Goal: Task Accomplishment & Management: Complete application form

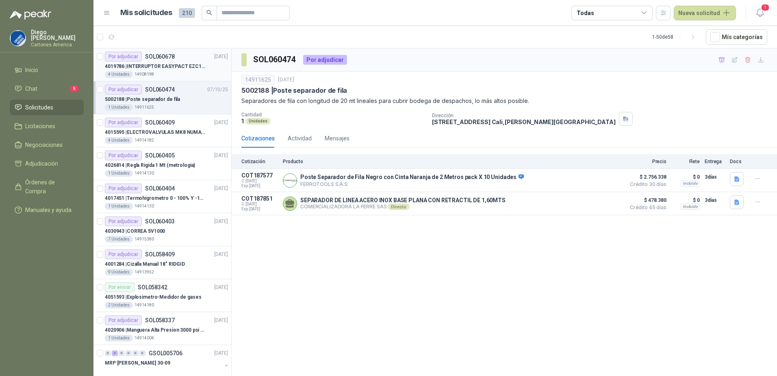
click at [172, 68] on p "4019786 | INTERRUPTOR EASYPACT EZC100N3040C 40AMP 25K SCHNEIDER" at bounding box center [155, 67] width 101 height 8
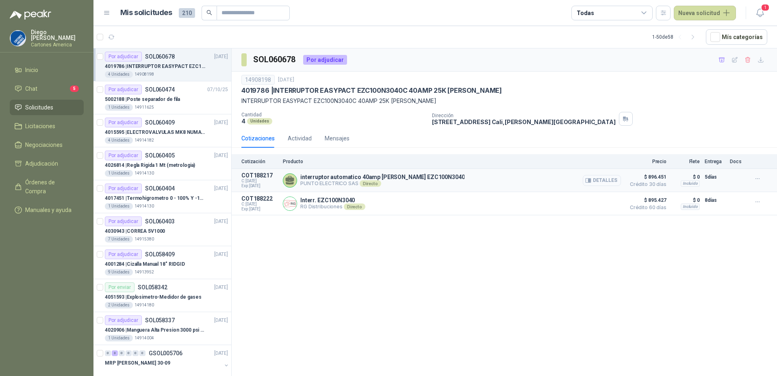
click at [598, 176] on button "Detalles" at bounding box center [602, 180] width 38 height 11
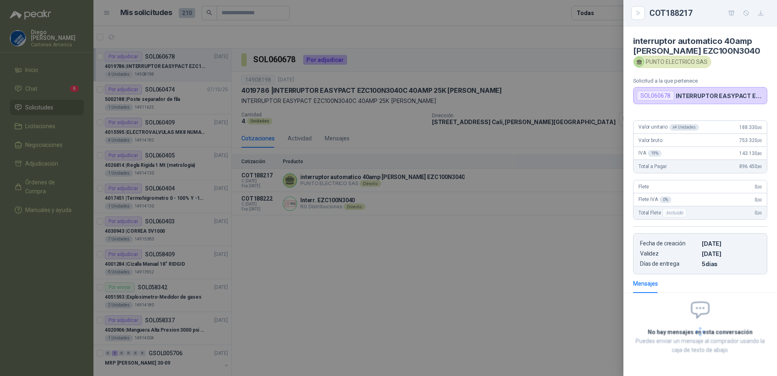
scroll to position [4, 0]
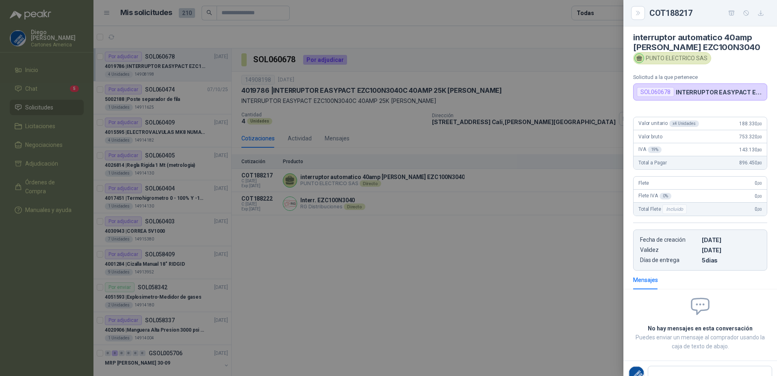
click at [514, 226] on div at bounding box center [388, 188] width 777 height 376
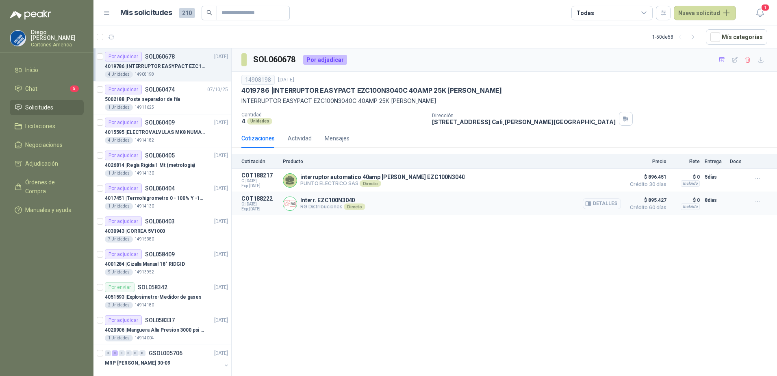
click at [594, 204] on button "Detalles" at bounding box center [602, 203] width 38 height 11
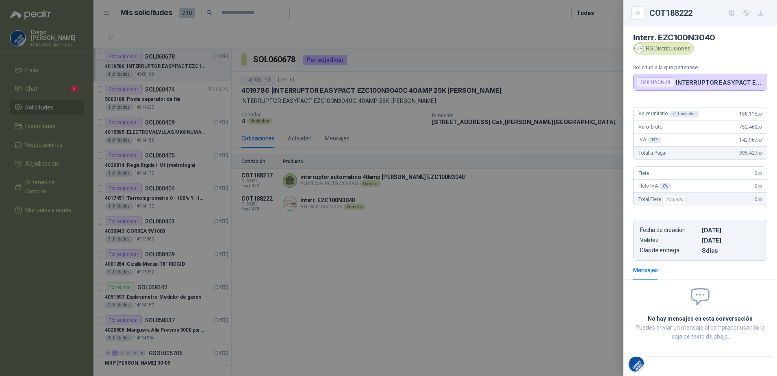
click at [521, 241] on div at bounding box center [388, 188] width 777 height 376
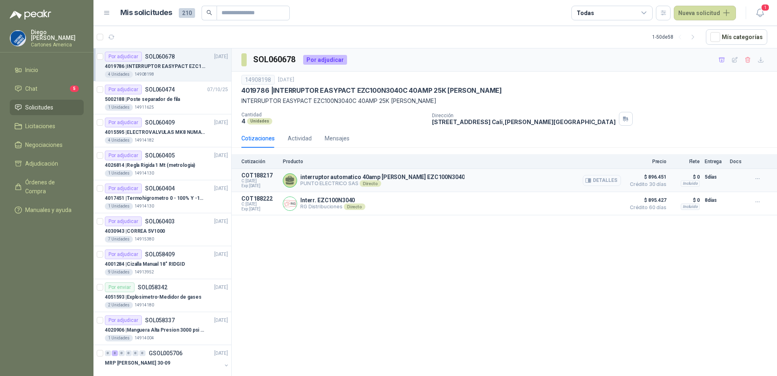
click at [607, 179] on button "Detalles" at bounding box center [602, 180] width 38 height 11
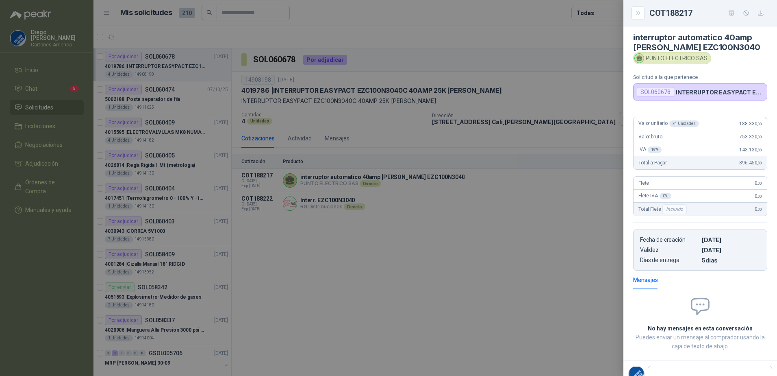
click at [549, 227] on div at bounding box center [388, 188] width 777 height 376
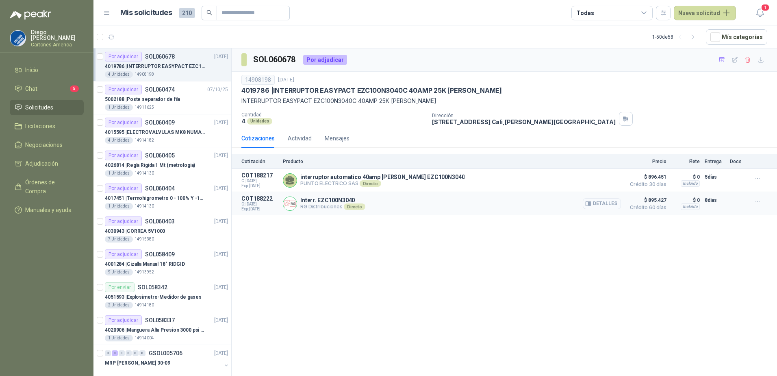
click at [603, 205] on button "Detalles" at bounding box center [602, 203] width 38 height 11
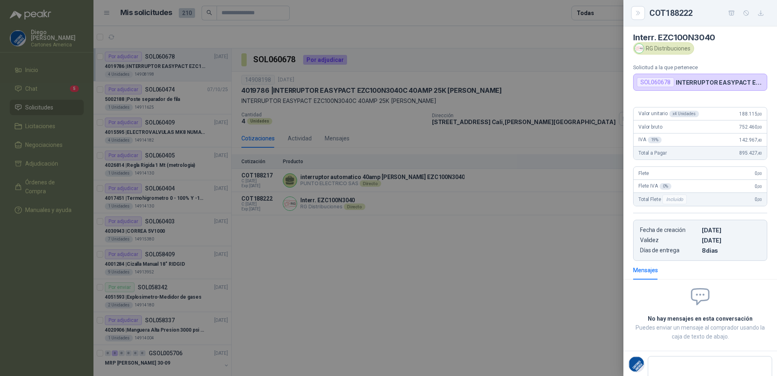
click at [512, 251] on div at bounding box center [388, 188] width 777 height 376
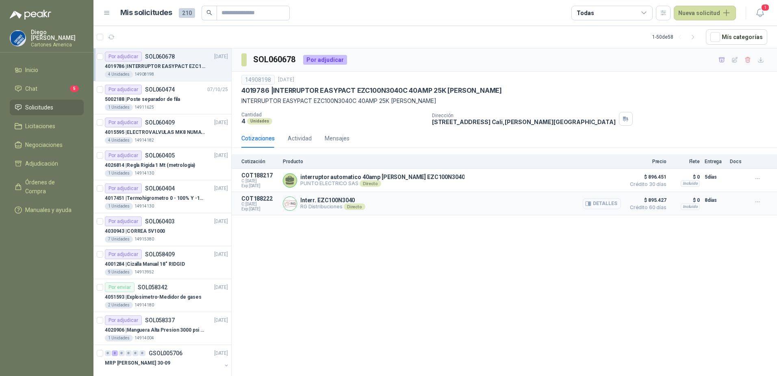
click at [606, 203] on button "Detalles" at bounding box center [602, 203] width 38 height 11
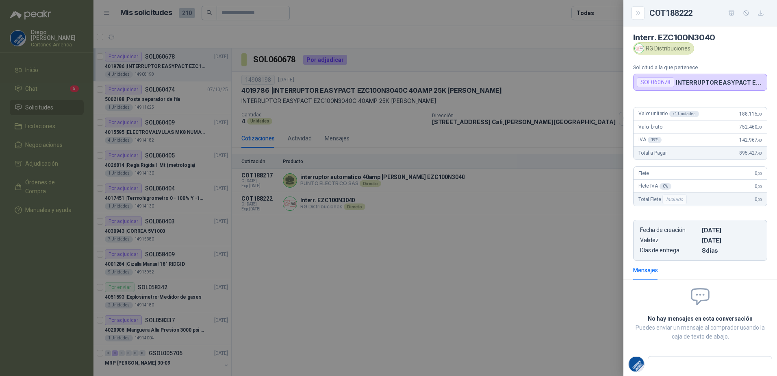
click at [387, 239] on div at bounding box center [388, 188] width 777 height 376
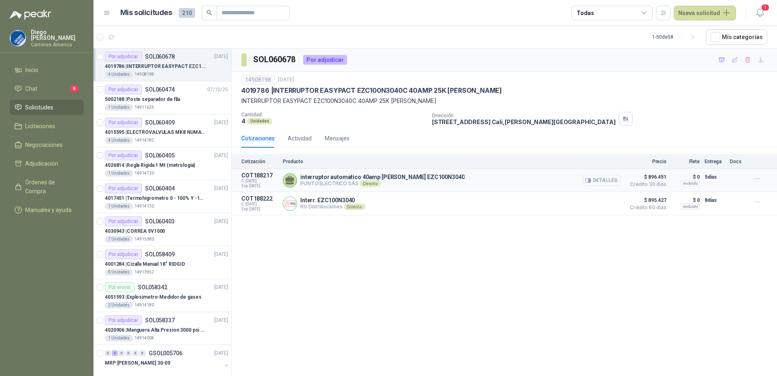
click at [597, 177] on button "Detalles" at bounding box center [602, 180] width 38 height 11
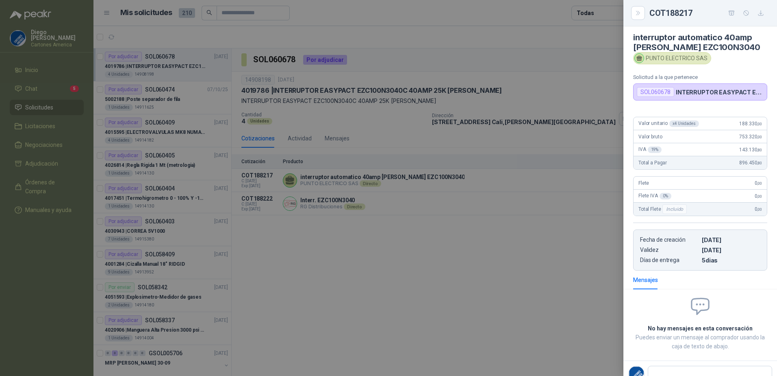
click at [422, 253] on div at bounding box center [388, 188] width 777 height 376
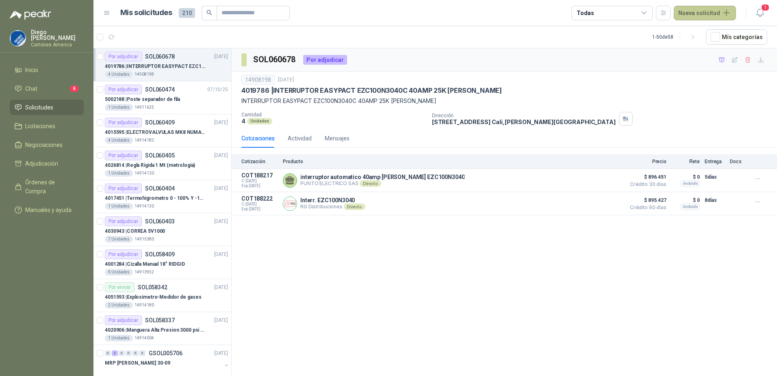
click at [701, 11] on button "Nueva solicitud" at bounding box center [705, 13] width 62 height 15
click at [703, 50] on link "Solicitud grupal" at bounding box center [714, 46] width 69 height 14
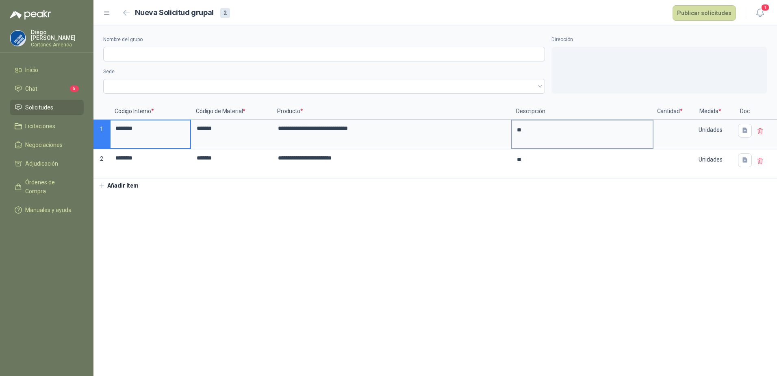
type textarea "*"
drag, startPoint x: 522, startPoint y: 131, endPoint x: 509, endPoint y: 131, distance: 13.8
click at [509, 131] on div "**********" at bounding box center [436, 141] width 684 height 76
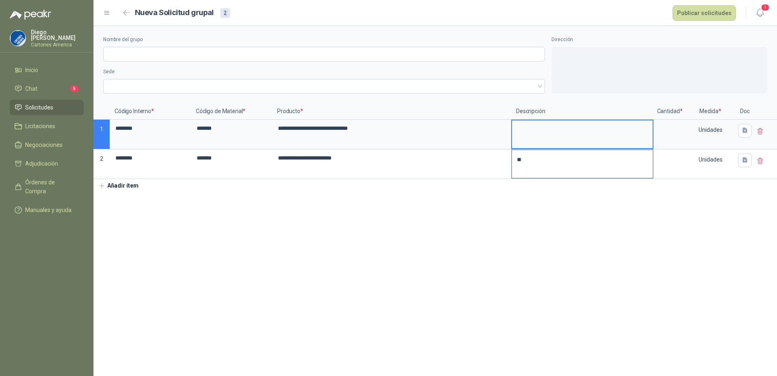
type textarea "*"
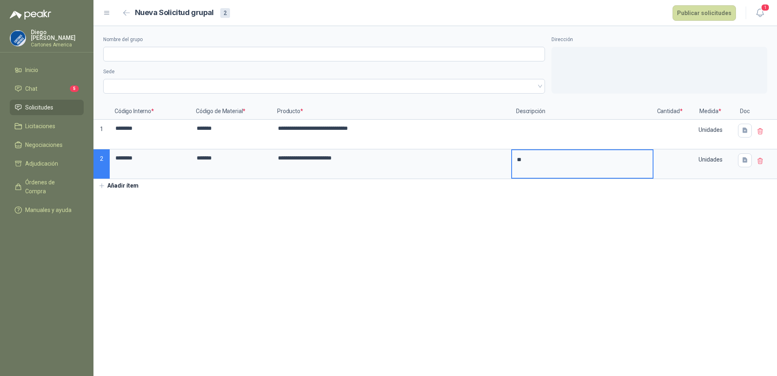
drag, startPoint x: 521, startPoint y: 159, endPoint x: 516, endPoint y: 159, distance: 4.5
click at [516, 159] on textarea "*" at bounding box center [582, 164] width 141 height 28
click at [676, 129] on input at bounding box center [670, 128] width 31 height 16
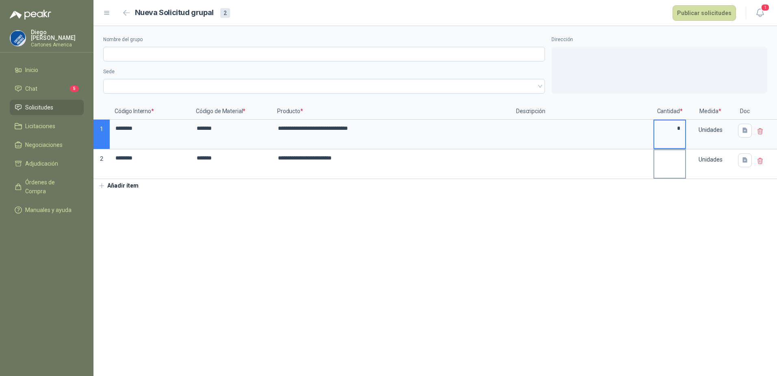
type input "*"
click at [681, 163] on input at bounding box center [670, 158] width 31 height 16
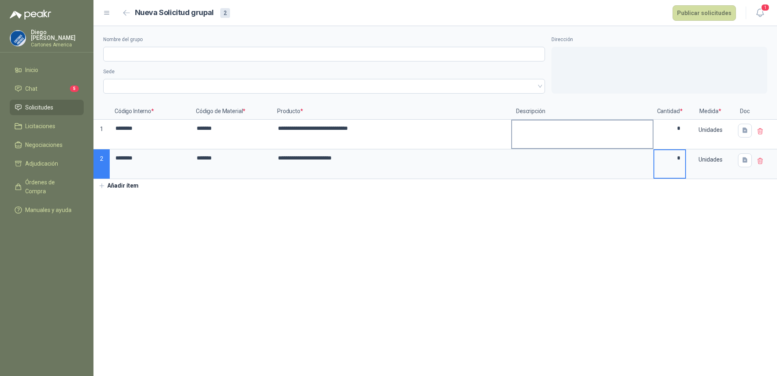
type input "*"
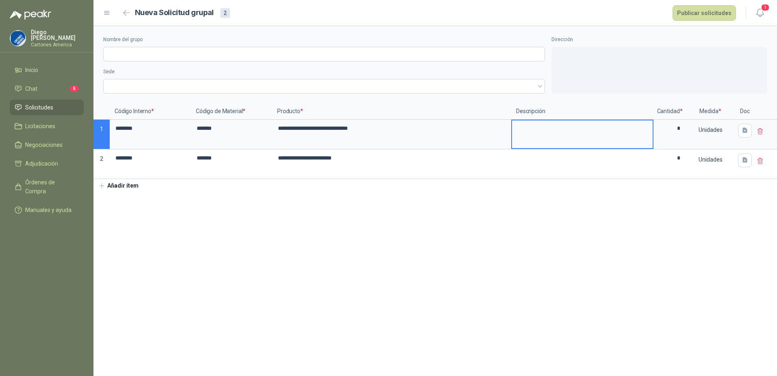
click at [555, 140] on textarea at bounding box center [582, 134] width 141 height 28
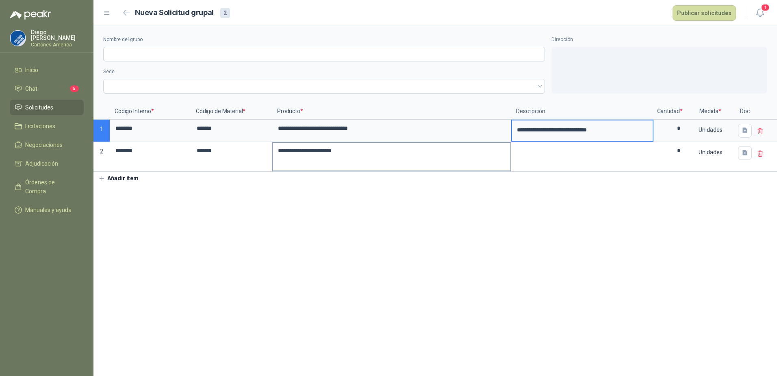
click at [422, 160] on label "**********" at bounding box center [391, 157] width 237 height 28
click at [422, 159] on input "**********" at bounding box center [391, 151] width 237 height 16
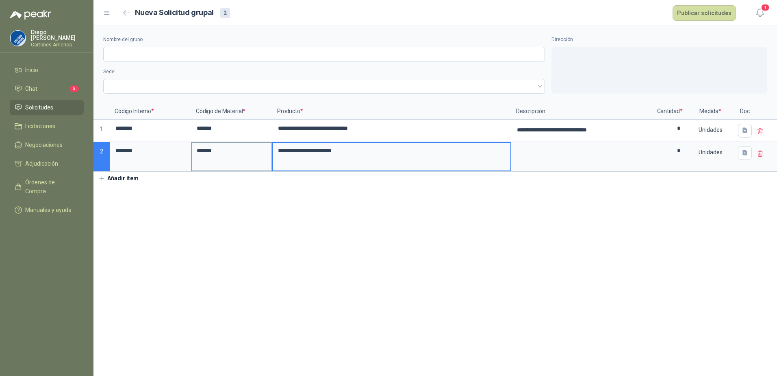
drag, startPoint x: 272, startPoint y: 152, endPoint x: 229, endPoint y: 157, distance: 43.0
click at [229, 157] on div "**********" at bounding box center [436, 137] width 684 height 68
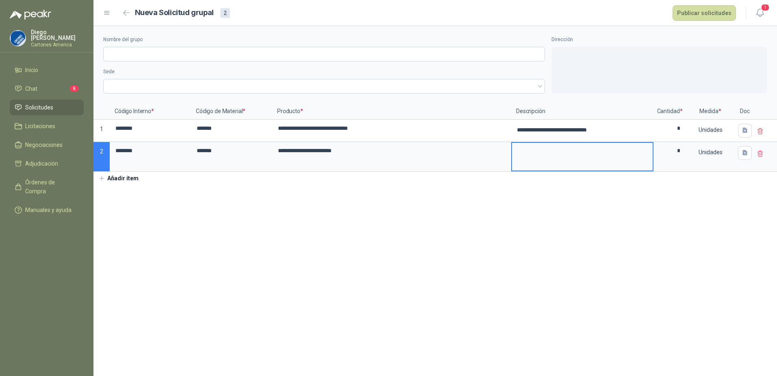
click at [545, 145] on textarea at bounding box center [582, 157] width 141 height 28
click at [608, 210] on section "**********" at bounding box center [436, 201] width 684 height 350
click at [576, 244] on section "**********" at bounding box center [436, 201] width 684 height 350
click at [490, 91] on span at bounding box center [324, 86] width 432 height 12
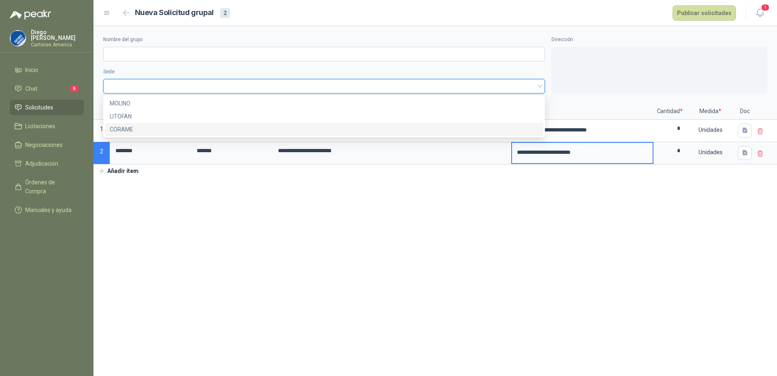
click at [146, 128] on div "CORAME" at bounding box center [324, 129] width 429 height 9
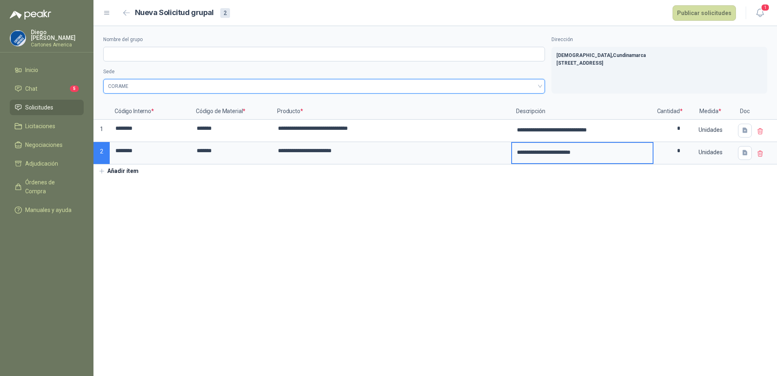
click at [481, 271] on section "**********" at bounding box center [436, 201] width 684 height 350
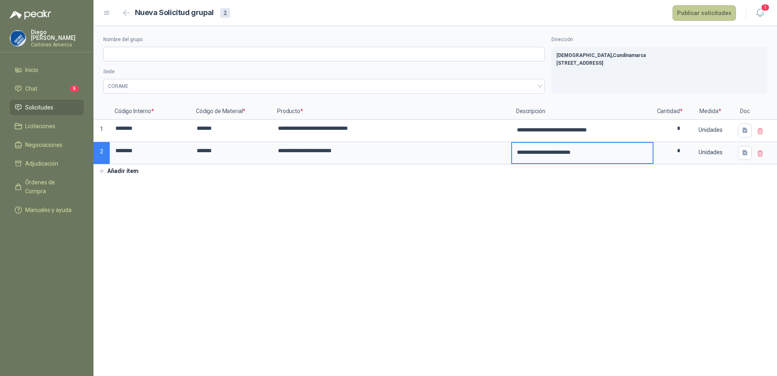
click at [701, 15] on button "Publicar solicitudes" at bounding box center [704, 12] width 63 height 15
click at [292, 59] on input "Nombre del grupo" at bounding box center [324, 54] width 442 height 15
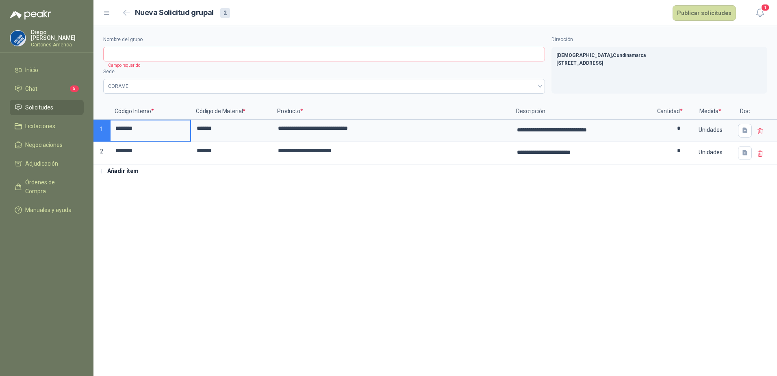
drag, startPoint x: 146, startPoint y: 130, endPoint x: 102, endPoint y: 132, distance: 43.5
click at [102, 132] on div "**********" at bounding box center [436, 133] width 684 height 61
click at [158, 57] on input "Nombre del grupo" at bounding box center [324, 54] width 442 height 15
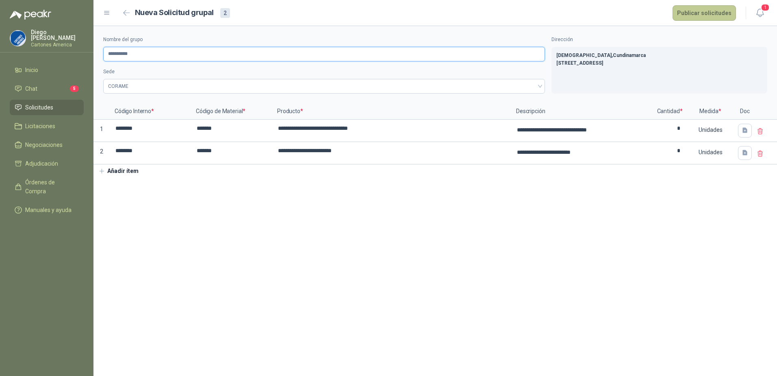
type input "**********"
click at [692, 19] on button "Publicar solicitudes" at bounding box center [704, 12] width 63 height 15
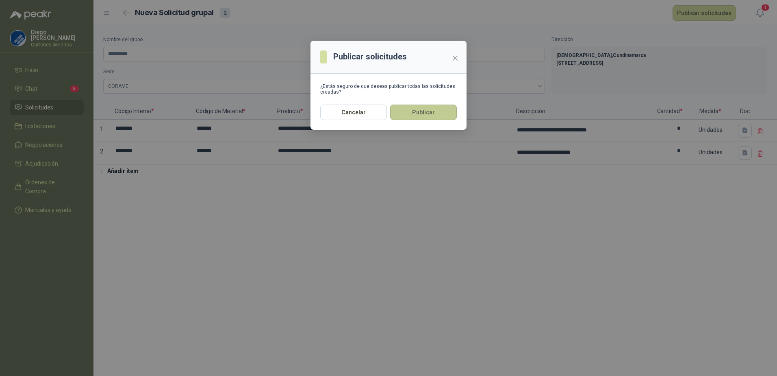
click at [416, 108] on button "Publicar" at bounding box center [423, 111] width 67 height 15
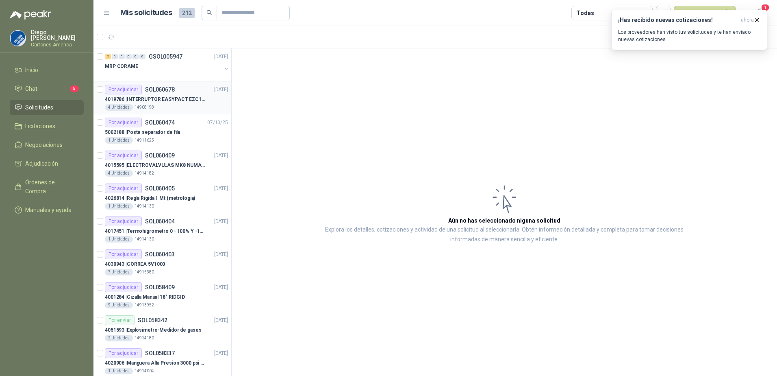
click at [170, 92] on p "SOL060678" at bounding box center [160, 90] width 30 height 6
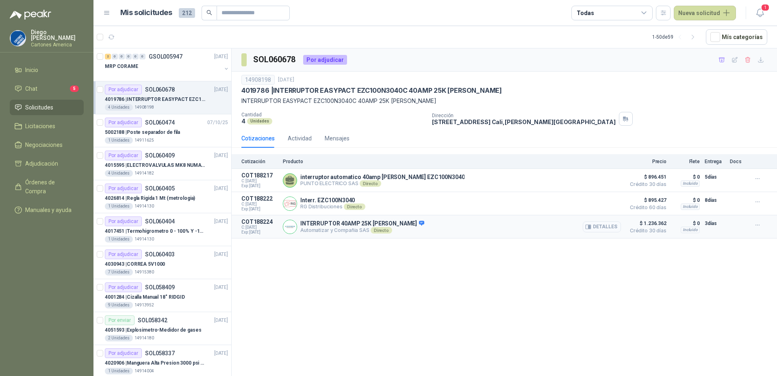
click at [606, 224] on button "Detalles" at bounding box center [602, 226] width 38 height 11
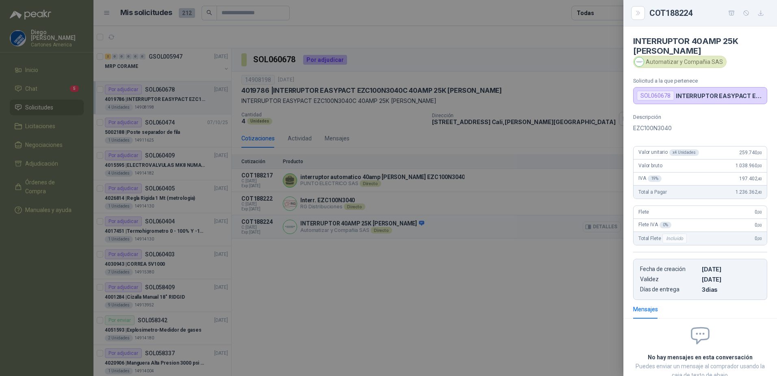
scroll to position [55, 0]
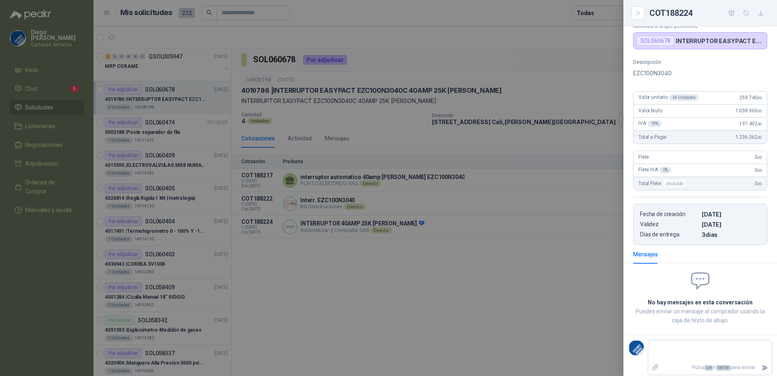
click at [499, 308] on div at bounding box center [388, 188] width 777 height 376
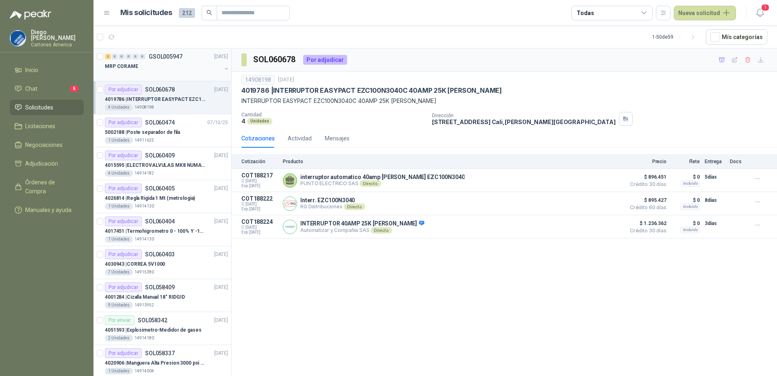
click at [183, 67] on div "MRP CORAME" at bounding box center [163, 66] width 117 height 10
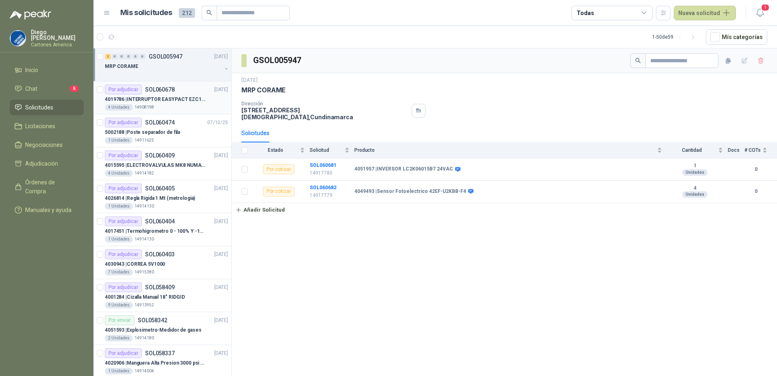
click at [171, 100] on p "4019786 | INTERRUPTOR EASYPACT EZC100N3040C 40AMP 25K [PERSON_NAME]" at bounding box center [155, 100] width 101 height 8
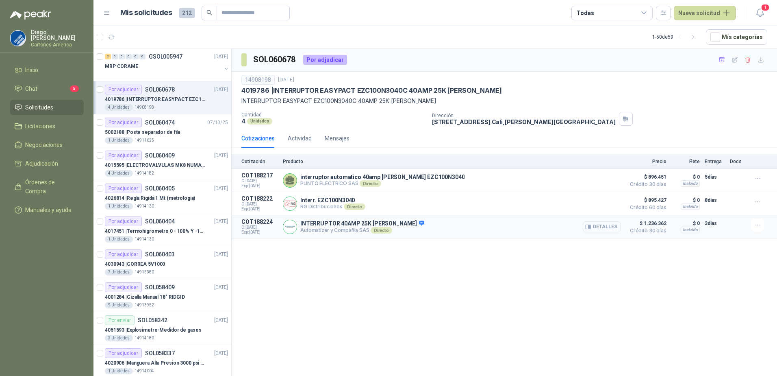
click at [592, 227] on icon "button" at bounding box center [588, 227] width 6 height 6
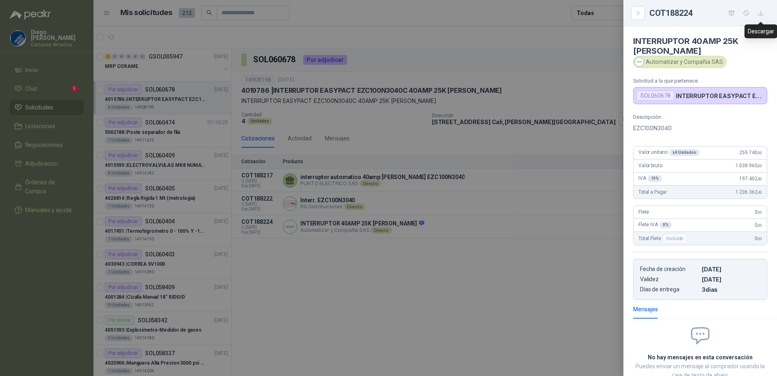
click at [762, 14] on icon "button" at bounding box center [761, 13] width 7 height 7
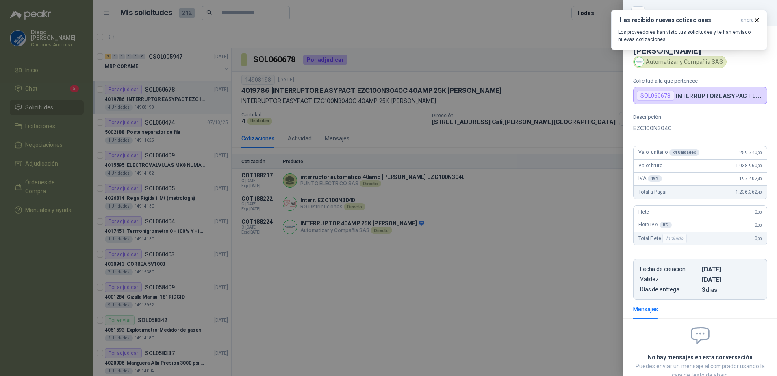
click at [540, 163] on div at bounding box center [388, 188] width 777 height 376
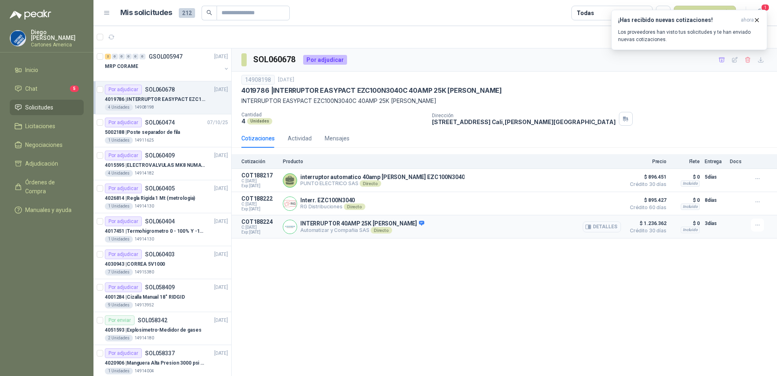
click at [609, 227] on button "Detalles" at bounding box center [602, 226] width 38 height 11
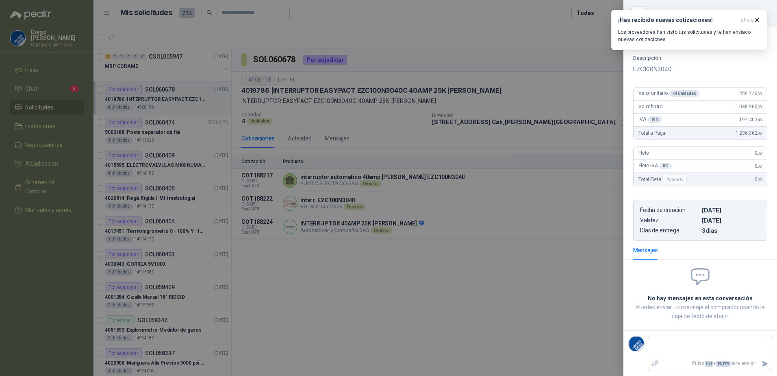
drag, startPoint x: 527, startPoint y: 261, endPoint x: 536, endPoint y: 373, distance: 112.9
click at [529, 267] on div at bounding box center [388, 188] width 777 height 376
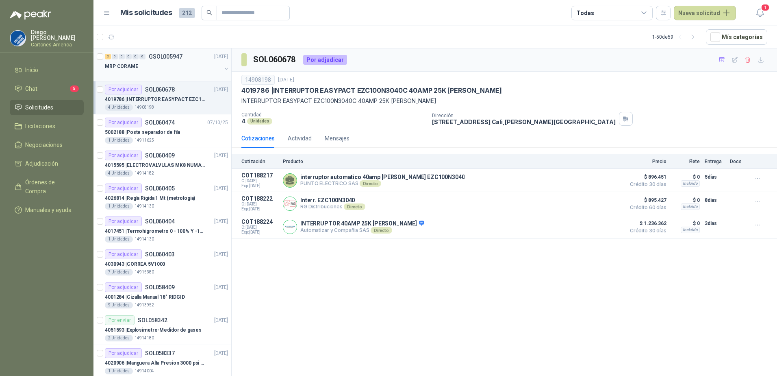
click at [161, 65] on div "MRP CORAME" at bounding box center [163, 66] width 117 height 10
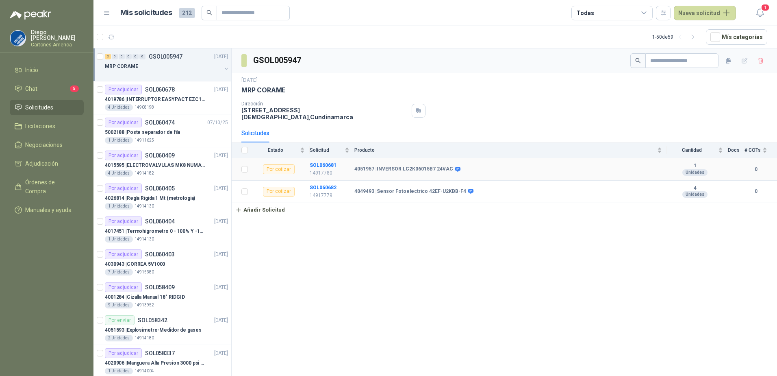
click at [389, 166] on b "4051957 | INVERSOR LC2K06015B7 24VAC" at bounding box center [404, 169] width 99 height 7
click at [702, 16] on button "Nueva solicitud" at bounding box center [705, 13] width 62 height 15
click at [694, 33] on link "Solicitud" at bounding box center [714, 33] width 69 height 14
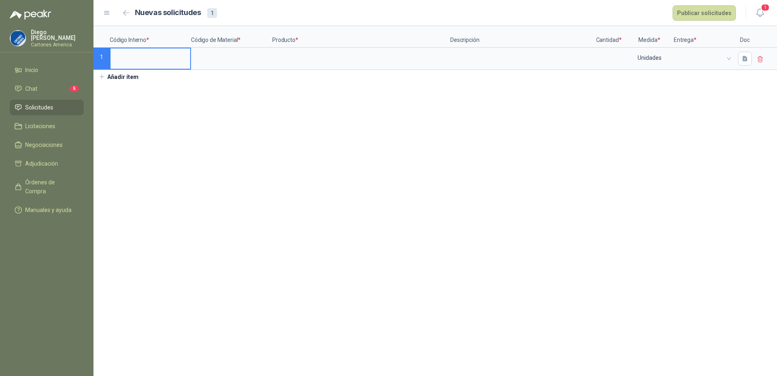
click at [146, 64] on input at bounding box center [151, 56] width 80 height 16
click at [152, 54] on input at bounding box center [151, 56] width 80 height 16
click at [157, 54] on input at bounding box center [151, 56] width 80 height 16
click at [247, 66] on label at bounding box center [232, 58] width 80 height 20
click at [247, 64] on input at bounding box center [232, 56] width 80 height 16
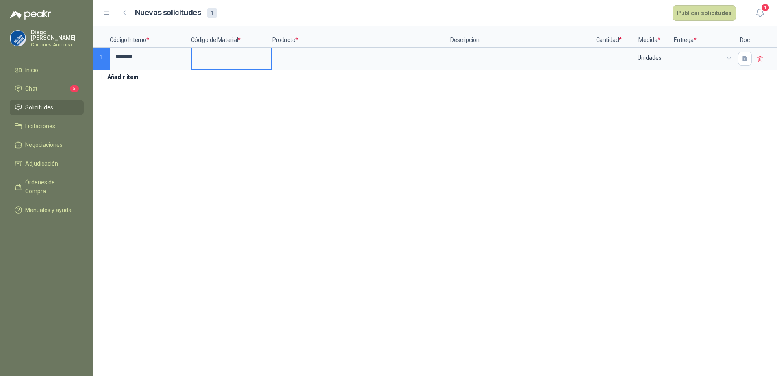
click at [234, 60] on input at bounding box center [232, 56] width 80 height 16
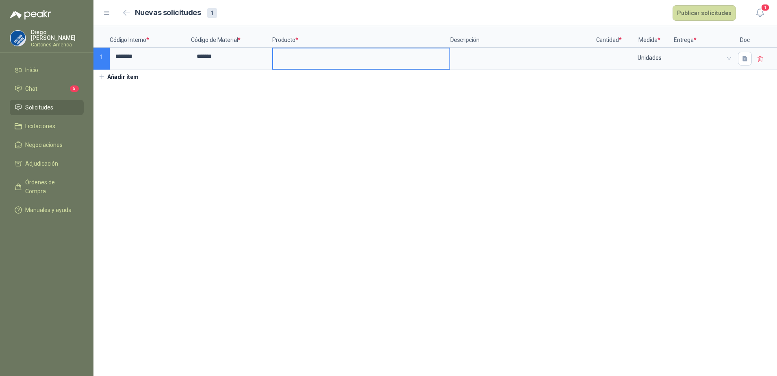
click at [314, 60] on input at bounding box center [361, 56] width 176 height 16
click at [303, 57] on input at bounding box center [361, 56] width 176 height 16
click at [476, 63] on textarea at bounding box center [521, 57] width 141 height 19
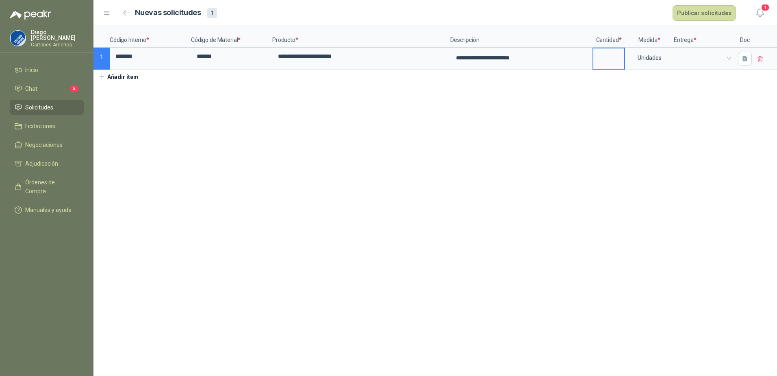
click at [607, 57] on input at bounding box center [609, 56] width 31 height 16
type input "*"
click at [655, 124] on section "**********" at bounding box center [436, 201] width 684 height 350
click at [667, 54] on div "Unidades" at bounding box center [649, 57] width 47 height 19
click at [705, 59] on span at bounding box center [704, 58] width 50 height 12
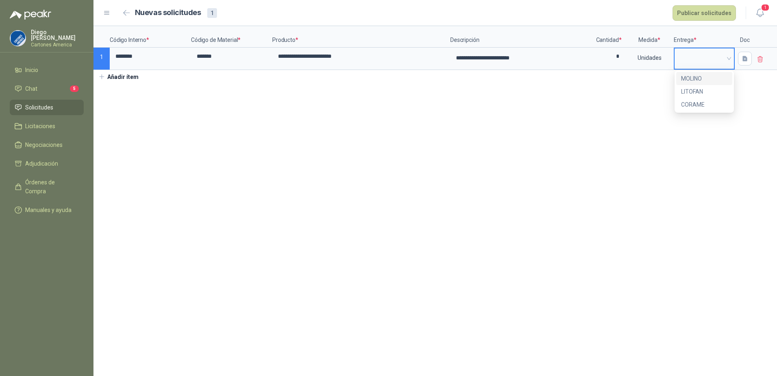
click at [703, 78] on div "MOLINO" at bounding box center [704, 78] width 46 height 9
click at [743, 57] on icon "button" at bounding box center [745, 58] width 5 height 5
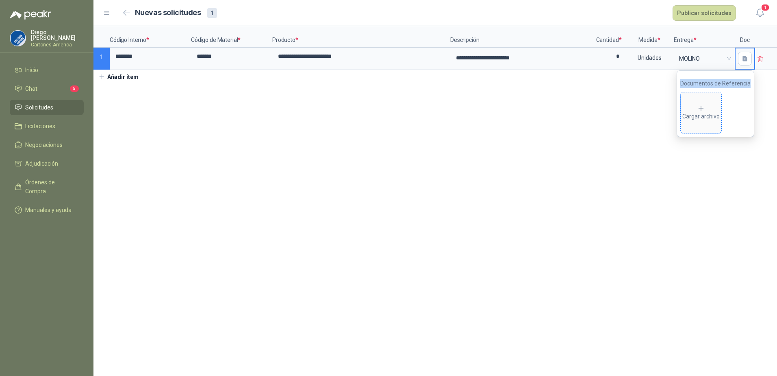
click at [699, 104] on div "Cargar archivo" at bounding box center [701, 112] width 37 height 16
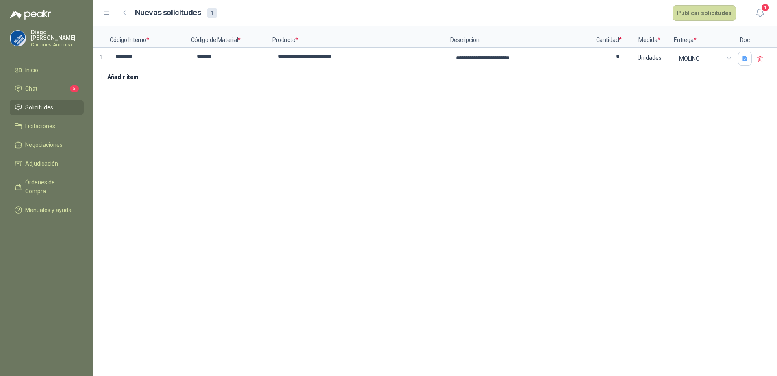
click at [494, 205] on section "**********" at bounding box center [436, 201] width 684 height 350
click at [708, 11] on button "Publicar solicitudes" at bounding box center [704, 12] width 63 height 15
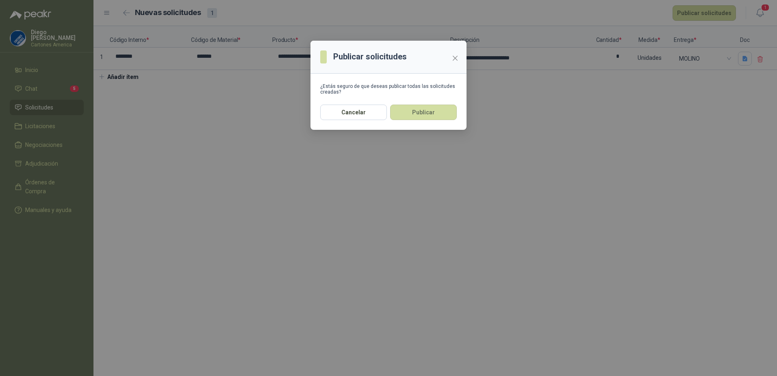
click at [418, 112] on button "Publicar" at bounding box center [423, 111] width 67 height 15
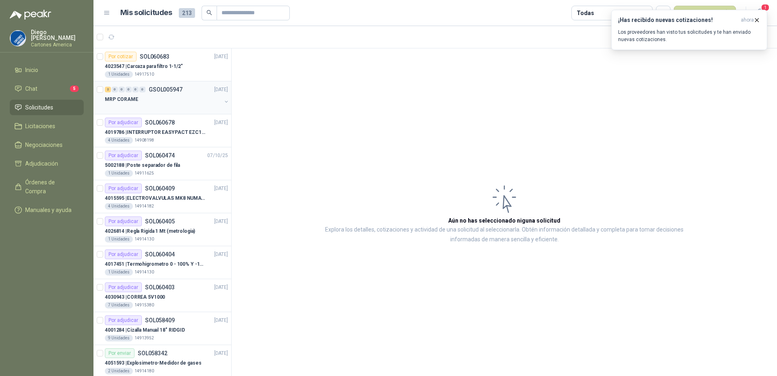
click at [159, 94] on div "MRP CORAME" at bounding box center [163, 99] width 117 height 10
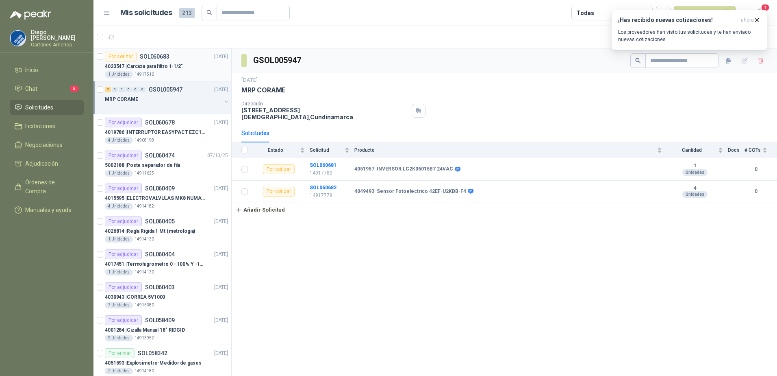
click at [167, 72] on div "1 Unidades 14917510" at bounding box center [166, 74] width 123 height 7
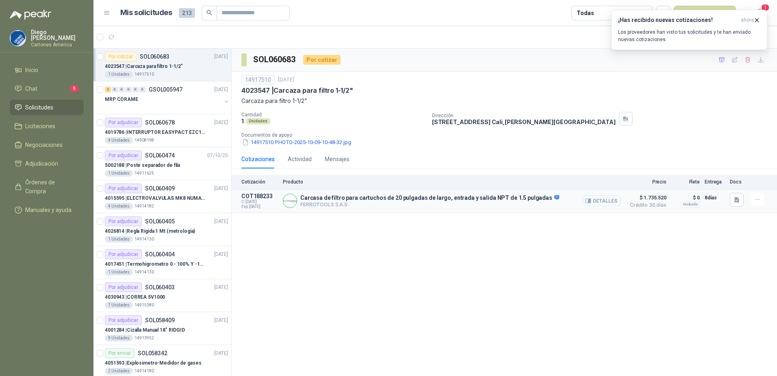
click at [491, 196] on p "Carcasa de filtro para cartuchos de 20 pulgadas de largo, entrada y salida NPT …" at bounding box center [429, 197] width 259 height 7
click at [501, 200] on p "Carcasa de filtro para cartuchos de 20 pulgadas de largo, entrada y salida NPT …" at bounding box center [429, 197] width 259 height 7
click at [599, 200] on button "Detalles" at bounding box center [602, 200] width 38 height 11
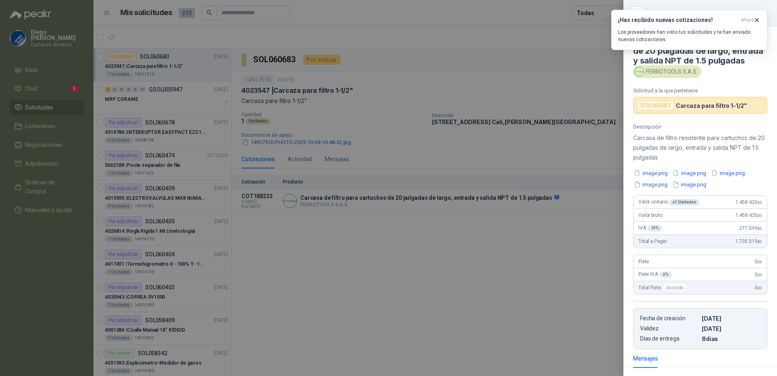
scroll to position [104, 0]
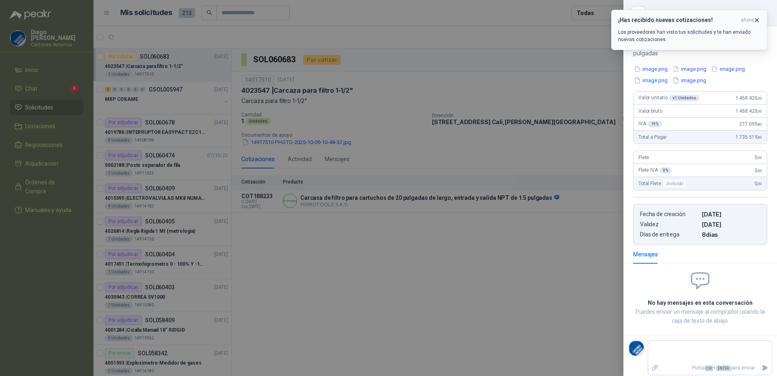
click at [757, 19] on icon "button" at bounding box center [757, 20] width 7 height 7
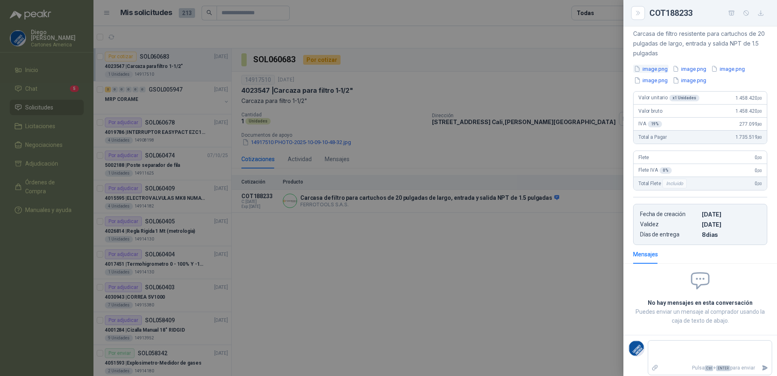
click at [648, 71] on button "image.png" at bounding box center [650, 69] width 35 height 9
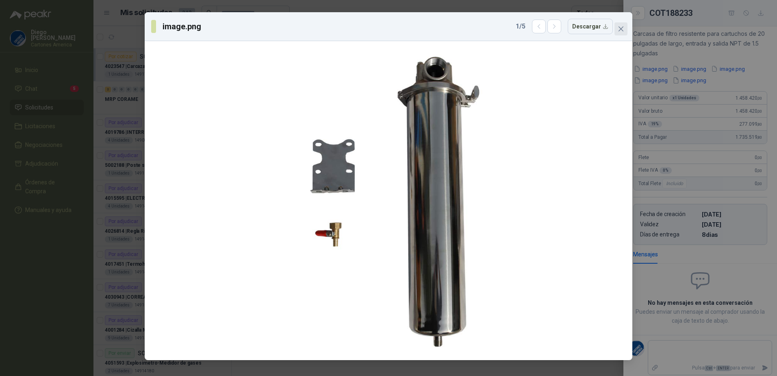
click at [622, 26] on icon "close" at bounding box center [621, 29] width 7 height 7
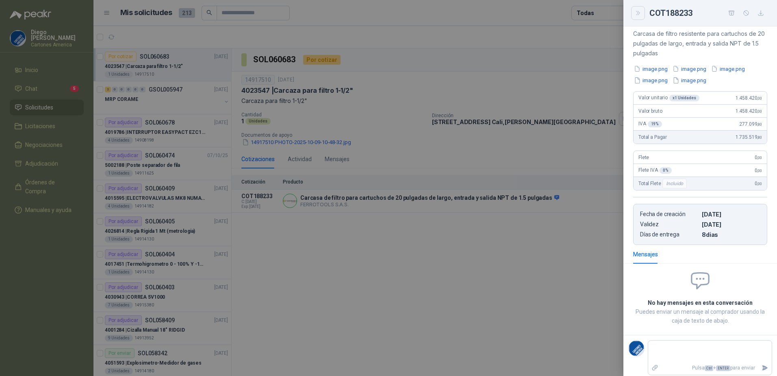
click at [639, 15] on icon "Close" at bounding box center [638, 13] width 7 height 7
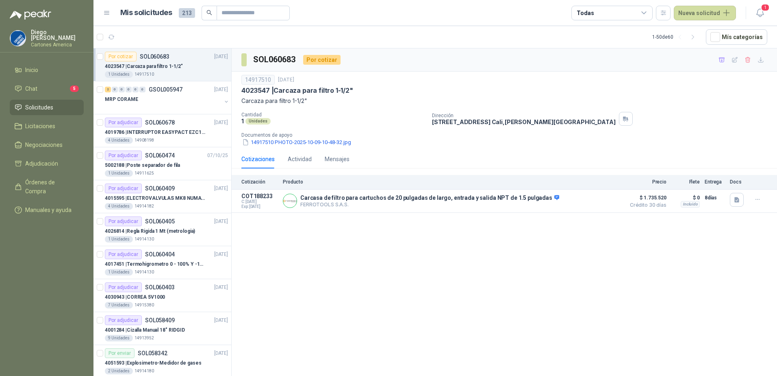
click at [442, 276] on div "SOL060683 Por cotizar 14917510 10 oct, 2025 4023547 | Carcaza para filtro 1-1/2…" at bounding box center [505, 213] width 546 height 330
click at [371, 196] on p "Carcasa de filtro para cartuchos de 20 pulgadas de largo, entrada y salida NPT …" at bounding box center [429, 197] width 259 height 7
click at [426, 327] on div "SOL060683 Por cotizar 14917510 10 oct, 2025 4023547 | Carcaza para filtro 1-1/2…" at bounding box center [505, 213] width 546 height 330
click at [347, 200] on p "Carcasa de filtro para cartuchos de 20 pulgadas de largo, entrada y salida NPT …" at bounding box center [429, 197] width 259 height 7
click at [255, 196] on p "COT188233" at bounding box center [260, 196] width 37 height 7
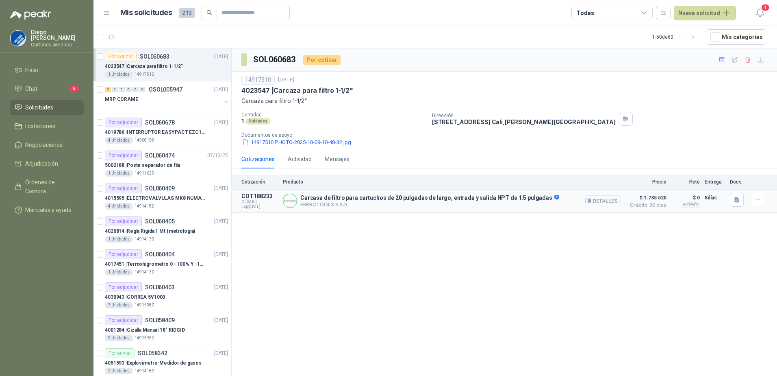
click at [613, 200] on button "Detalles" at bounding box center [602, 200] width 38 height 11
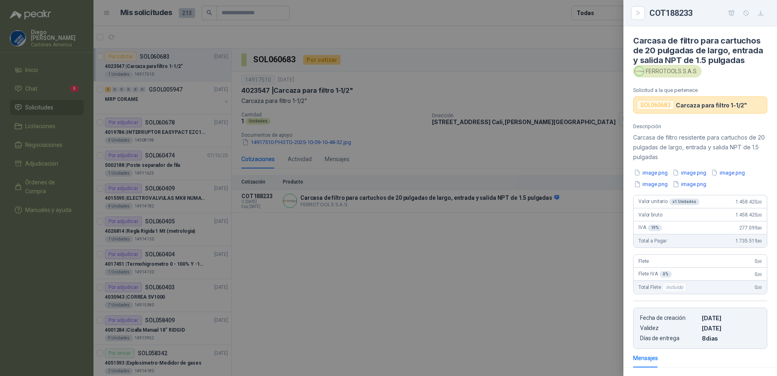
scroll to position [0, 0]
click at [762, 14] on icon "button" at bounding box center [761, 13] width 7 height 7
click at [484, 278] on div at bounding box center [388, 188] width 777 height 376
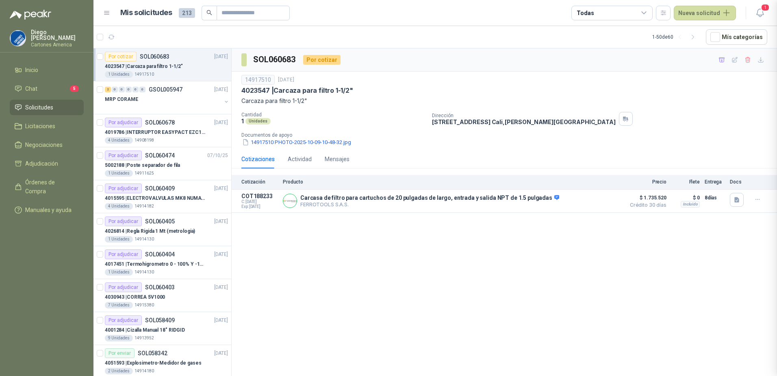
scroll to position [108, 0]
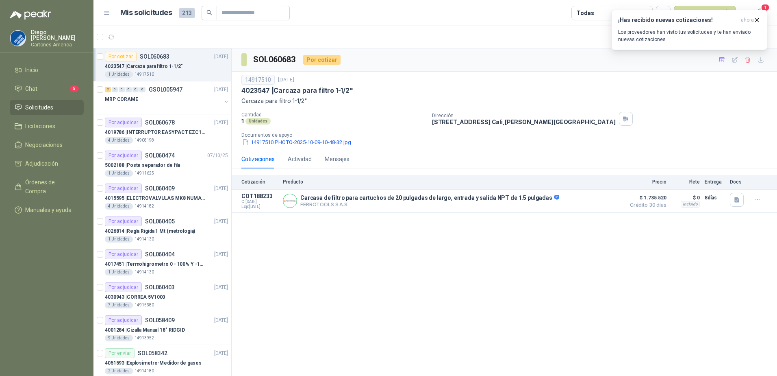
click at [142, 67] on p "4023547 | Carcaza para filtro 1-1/2"" at bounding box center [144, 67] width 78 height 8
click at [167, 96] on div "MRP CORAME" at bounding box center [163, 99] width 117 height 10
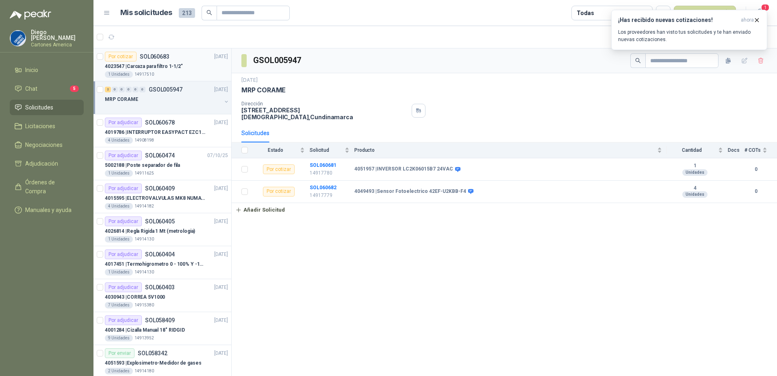
click at [166, 76] on div "1 Unidades 14917510" at bounding box center [166, 74] width 123 height 7
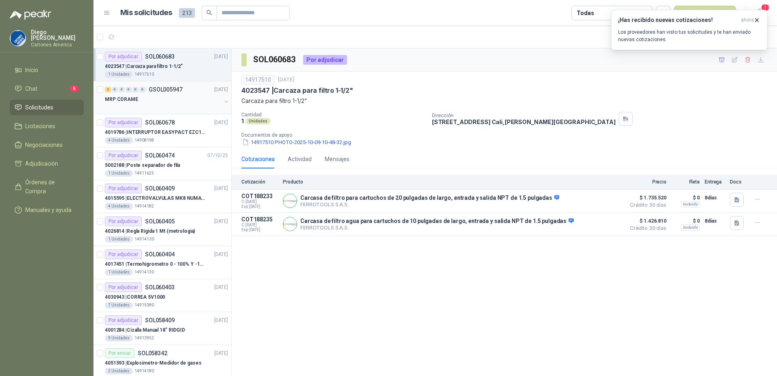
click at [157, 94] on div "2 0 0 0 0 0 GSOL005947 10/10/25" at bounding box center [167, 90] width 125 height 10
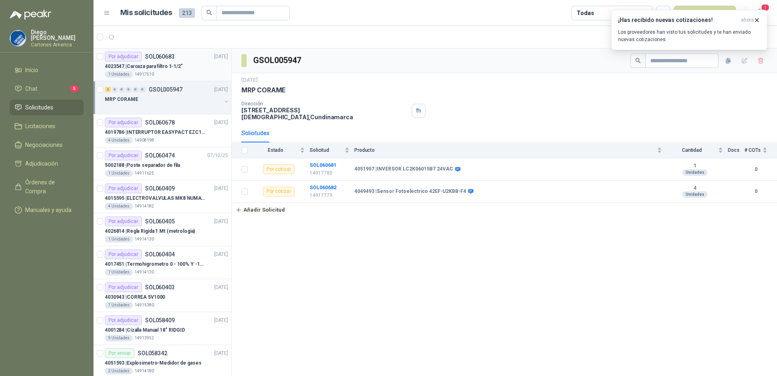
click at [157, 67] on p "4023547 | Carcaza para filtro 1-1/2"" at bounding box center [144, 67] width 78 height 8
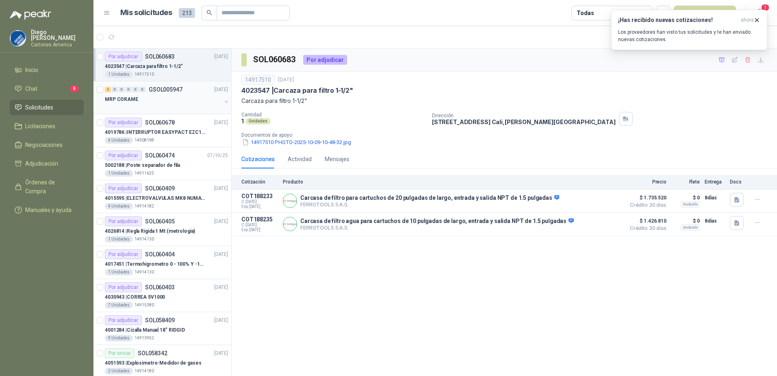
click at [160, 99] on div "MRP CORAME" at bounding box center [163, 99] width 117 height 10
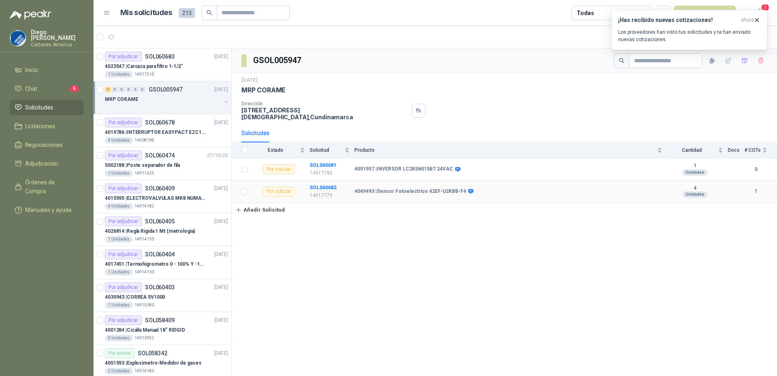
click at [476, 188] on div "4049493 | Sensor Fotoelectrico 42EF-U2KBB-F4" at bounding box center [509, 191] width 308 height 7
click at [453, 188] on b "4049493 | Sensor Fotoelectrico 42EF-U2KBB-F4" at bounding box center [411, 191] width 112 height 7
click at [326, 185] on b "SOL060682" at bounding box center [323, 188] width 27 height 6
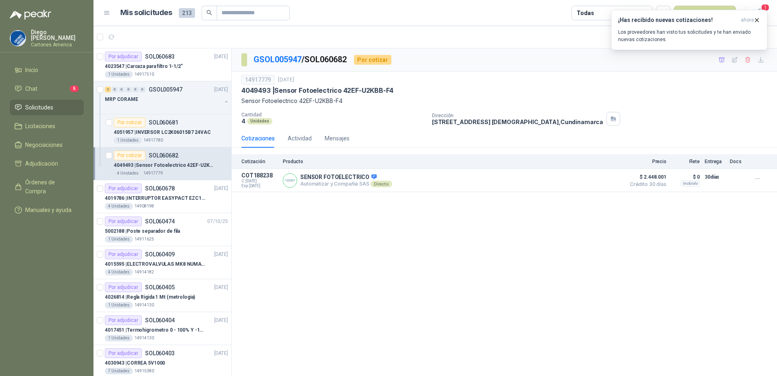
click at [490, 95] on div "4049493 | Sensor Fotoelectrico 42EF-U2KBB-F4" at bounding box center [505, 90] width 526 height 9
click at [223, 100] on button "button" at bounding box center [226, 101] width 7 height 7
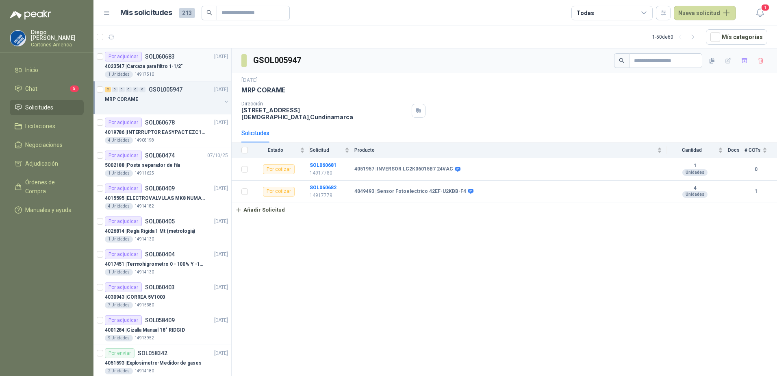
click at [158, 71] on div "1 Unidades 14917510" at bounding box center [166, 74] width 123 height 7
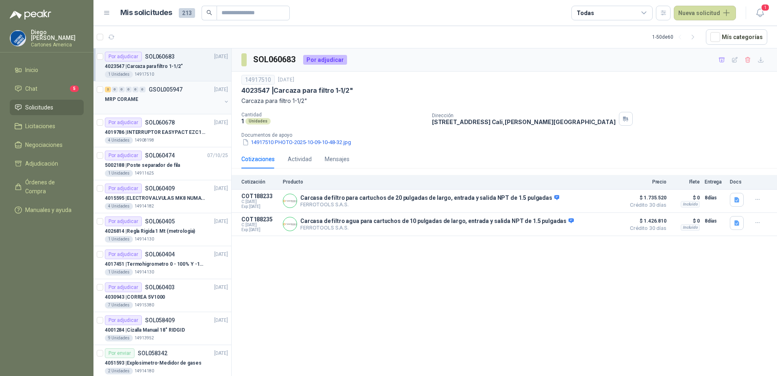
click at [157, 103] on div "MRP CORAME" at bounding box center [163, 99] width 117 height 10
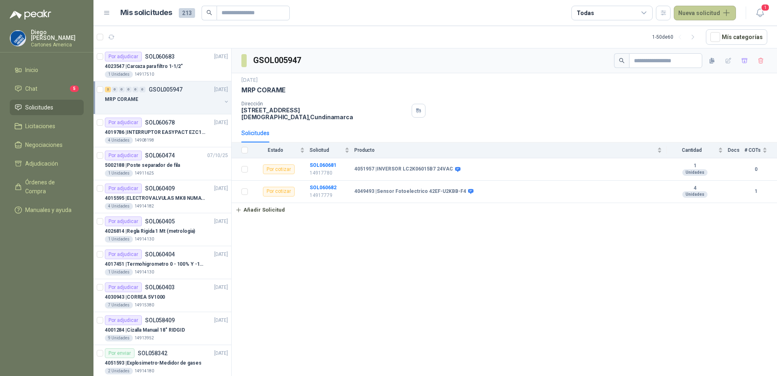
click at [696, 13] on button "Nueva solicitud" at bounding box center [705, 13] width 62 height 15
click at [708, 30] on link "Solicitud" at bounding box center [714, 33] width 69 height 14
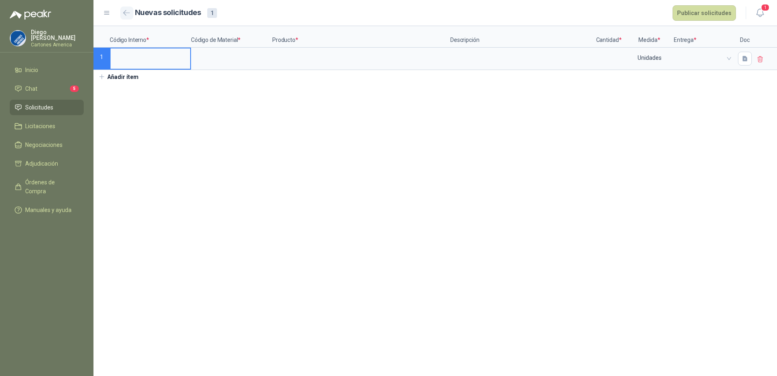
click at [128, 7] on button "button" at bounding box center [126, 13] width 13 height 13
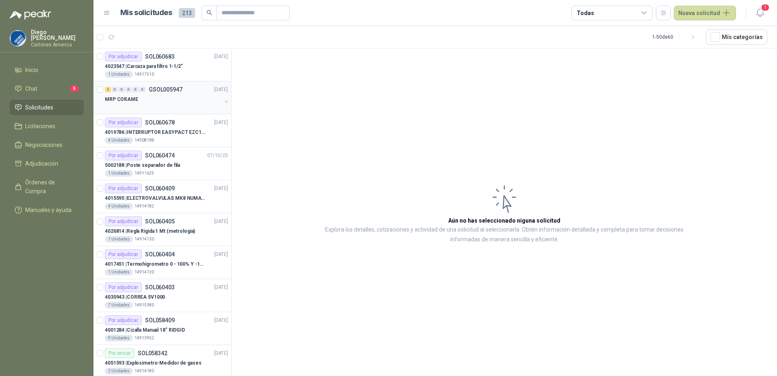
click at [178, 101] on div "MRP CORAME" at bounding box center [163, 99] width 117 height 10
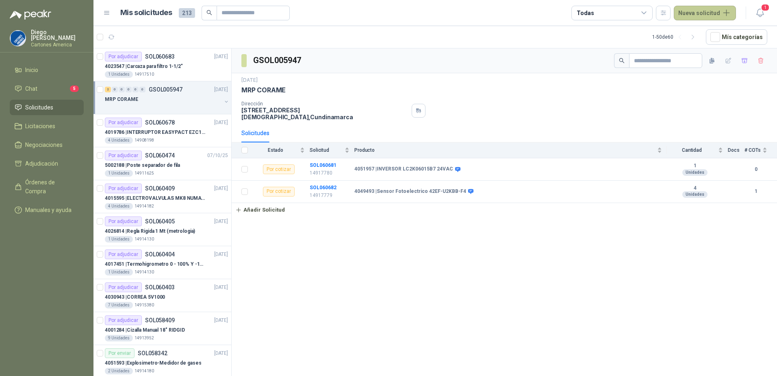
click at [714, 20] on button "Nueva solicitud" at bounding box center [705, 13] width 62 height 15
click at [701, 49] on link "Solicitud grupal" at bounding box center [714, 46] width 69 height 14
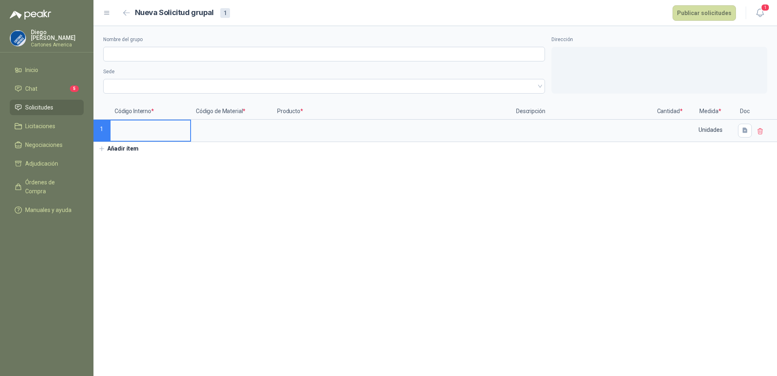
click at [138, 131] on input at bounding box center [151, 128] width 80 height 16
click at [342, 192] on section "**********" at bounding box center [436, 201] width 684 height 350
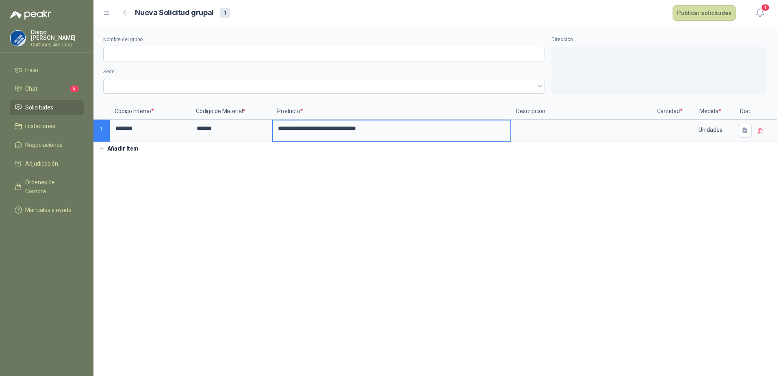
drag, startPoint x: 385, startPoint y: 131, endPoint x: 270, endPoint y: 130, distance: 115.5
click at [272, 130] on div "**********" at bounding box center [391, 131] width 239 height 22
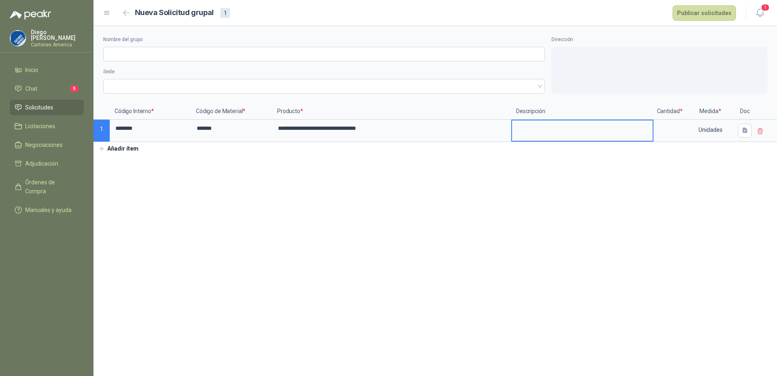
click at [574, 126] on textarea at bounding box center [582, 129] width 141 height 19
click at [514, 172] on section "**********" at bounding box center [436, 201] width 684 height 350
click at [538, 222] on section "**********" at bounding box center [436, 201] width 684 height 350
click at [659, 122] on input at bounding box center [670, 128] width 31 height 16
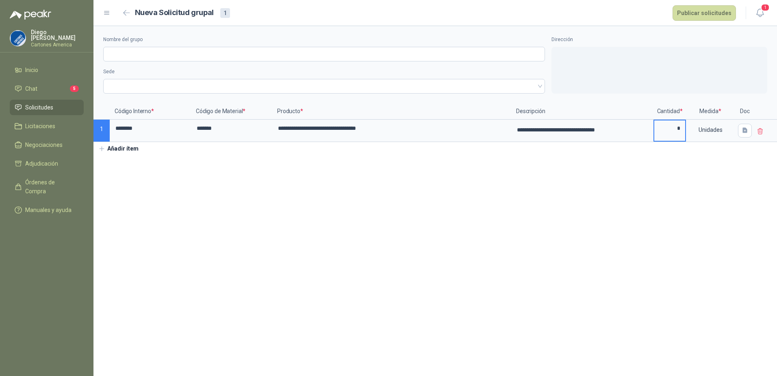
type input "*"
click at [418, 226] on section "**********" at bounding box center [436, 201] width 684 height 350
click at [130, 148] on button "Añadir ítem" at bounding box center [119, 149] width 50 height 14
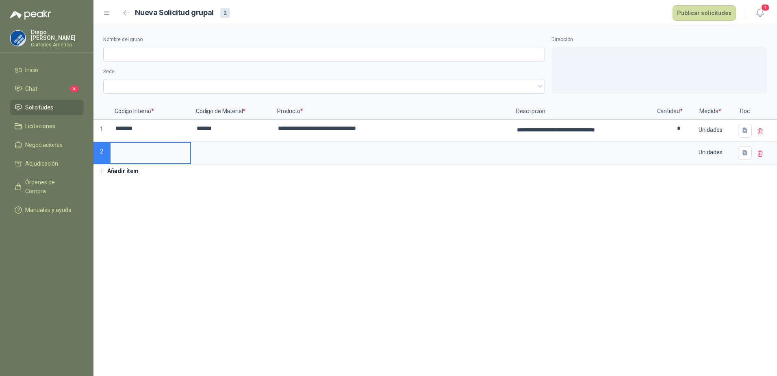
click at [130, 153] on input at bounding box center [151, 151] width 80 height 16
click at [342, 229] on section "**********" at bounding box center [436, 201] width 684 height 350
click at [154, 168] on div "**********" at bounding box center [436, 102] width 684 height 152
click at [133, 172] on button "Añadir ítem" at bounding box center [119, 171] width 50 height 14
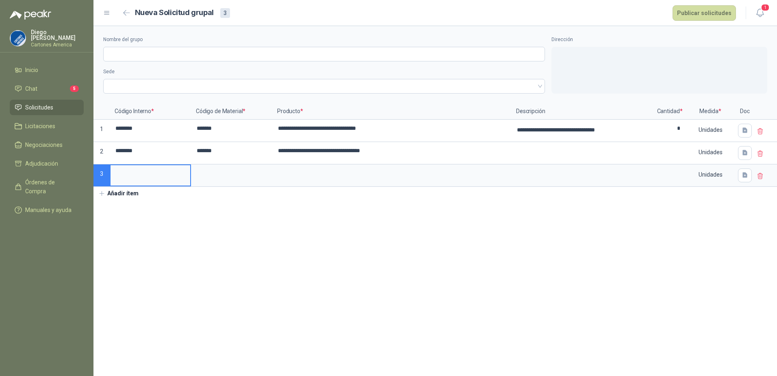
click at [132, 177] on input at bounding box center [151, 173] width 80 height 16
click at [362, 172] on input "**********" at bounding box center [391, 173] width 237 height 16
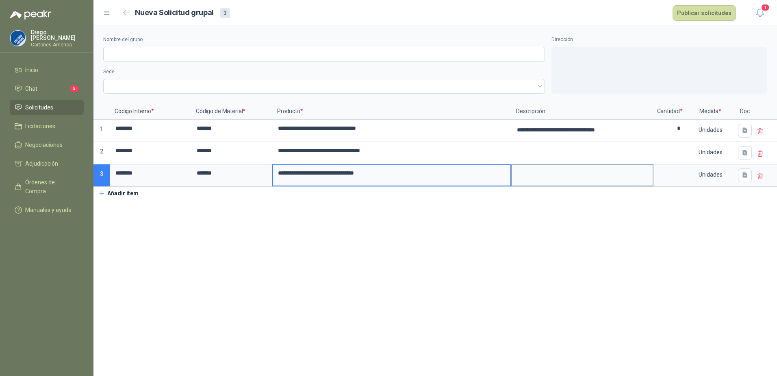
click at [536, 170] on textarea at bounding box center [582, 174] width 141 height 19
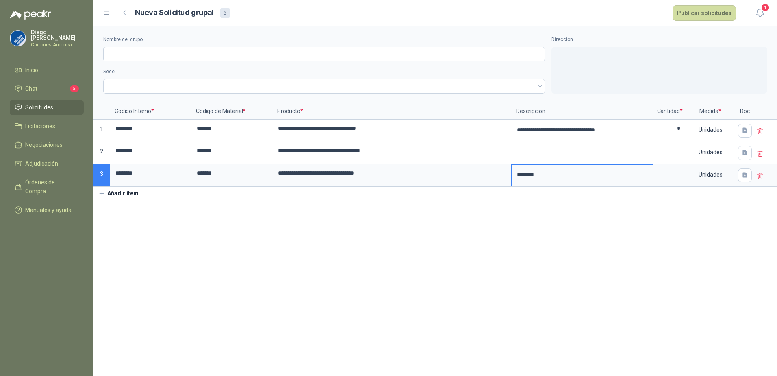
click at [549, 172] on textarea "********" at bounding box center [582, 174] width 141 height 19
type textarea "********"
type textarea "**********"
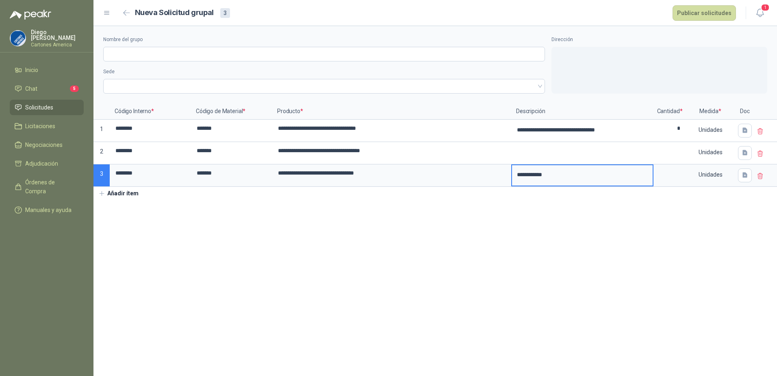
type textarea "**********"
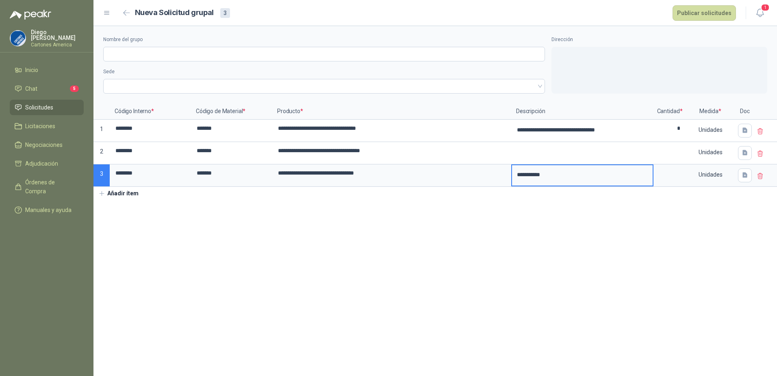
type textarea "**********"
click at [505, 233] on section "**********" at bounding box center [436, 201] width 684 height 350
click at [322, 148] on input "**********" at bounding box center [391, 151] width 237 height 16
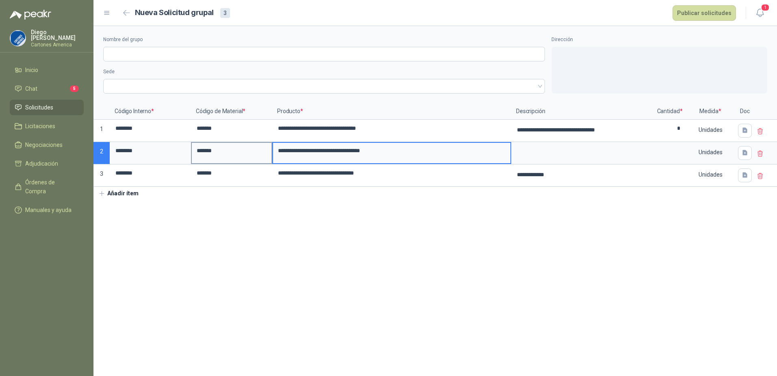
drag, startPoint x: 350, startPoint y: 150, endPoint x: 261, endPoint y: 157, distance: 89.3
click at [261, 157] on div "**********" at bounding box center [436, 144] width 684 height 83
click at [543, 149] on textarea at bounding box center [582, 152] width 141 height 19
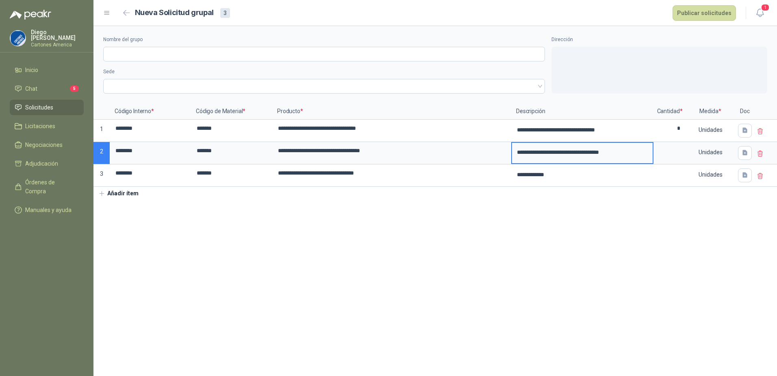
click at [454, 221] on section "**********" at bounding box center [436, 201] width 684 height 350
click at [681, 152] on input at bounding box center [670, 151] width 31 height 16
type input "*"
click at [660, 234] on section "**********" at bounding box center [436, 201] width 684 height 350
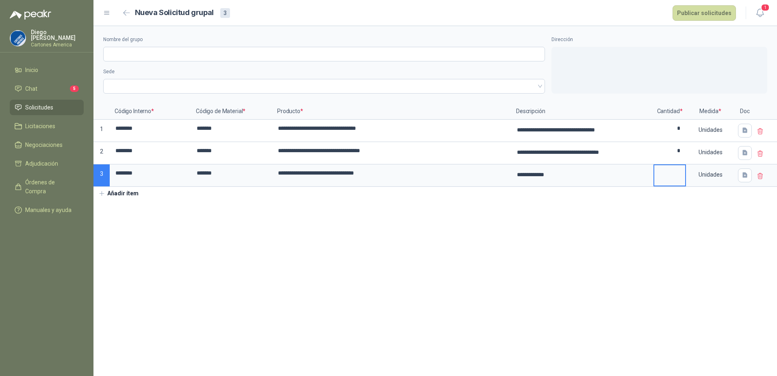
click at [668, 180] on input at bounding box center [670, 173] width 31 height 16
type input "*"
click at [659, 278] on section "**********" at bounding box center [436, 201] width 684 height 350
click at [417, 55] on input "Nombre del grupo" at bounding box center [324, 54] width 442 height 15
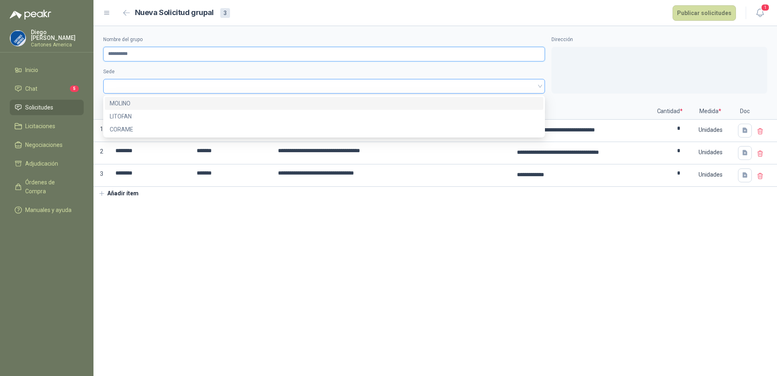
click at [178, 89] on span at bounding box center [324, 86] width 432 height 12
type input "**********"
click at [138, 103] on div "MOLINO" at bounding box center [324, 103] width 429 height 9
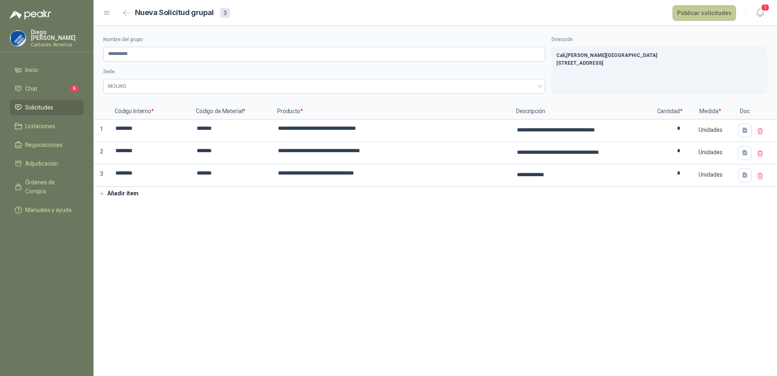
click at [694, 13] on button "Publicar solicitudes" at bounding box center [704, 12] width 63 height 15
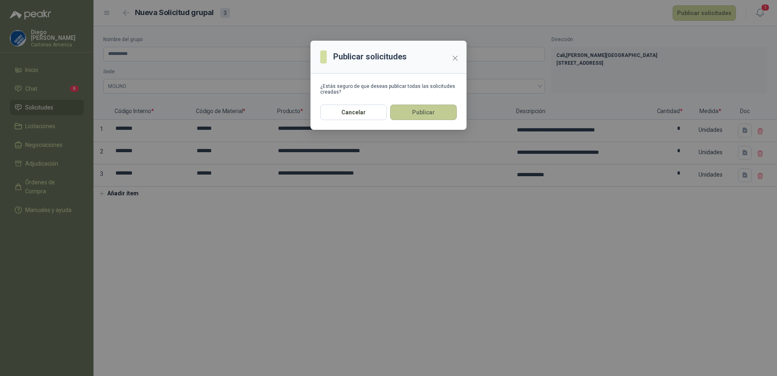
click at [423, 117] on button "Publicar" at bounding box center [423, 111] width 67 height 15
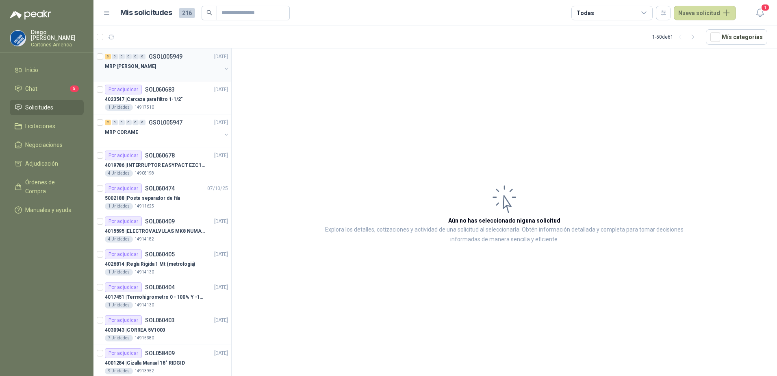
click at [175, 64] on div "MRP [PERSON_NAME]" at bounding box center [163, 66] width 117 height 10
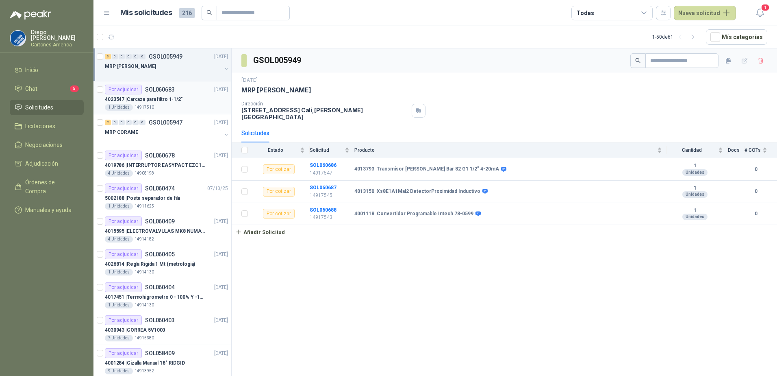
click at [192, 99] on div "4023547 | Carcaza para filtro 1-1/2"" at bounding box center [166, 99] width 123 height 10
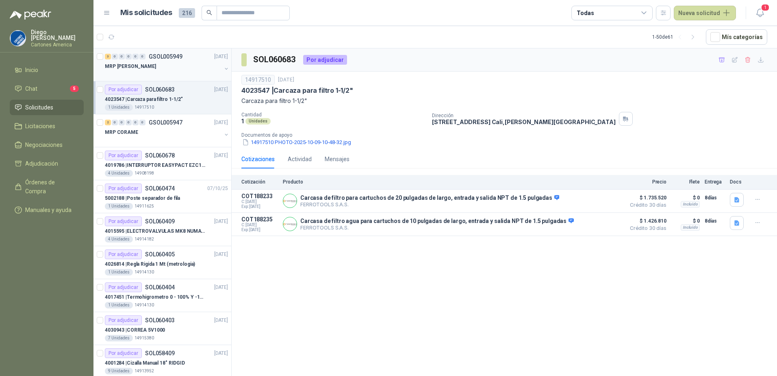
click at [150, 74] on div at bounding box center [163, 74] width 117 height 7
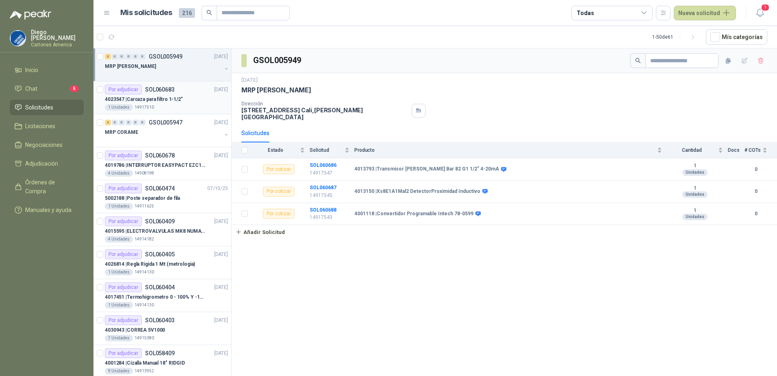
click at [184, 85] on div "Por adjudicar SOL060683 10/10/25" at bounding box center [166, 90] width 123 height 10
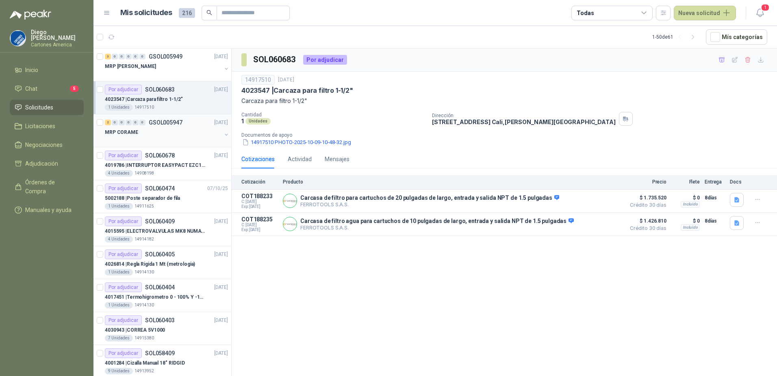
click at [178, 144] on div "2 0 0 0 0 0 GSOL005947 [DATE] MRP CORAME" at bounding box center [163, 130] width 138 height 33
click at [184, 165] on p "4019786 | INTERRUPTOR EASYPACT EZC100N3040C 40AMP 25K SCHNEIDER" at bounding box center [155, 165] width 101 height 8
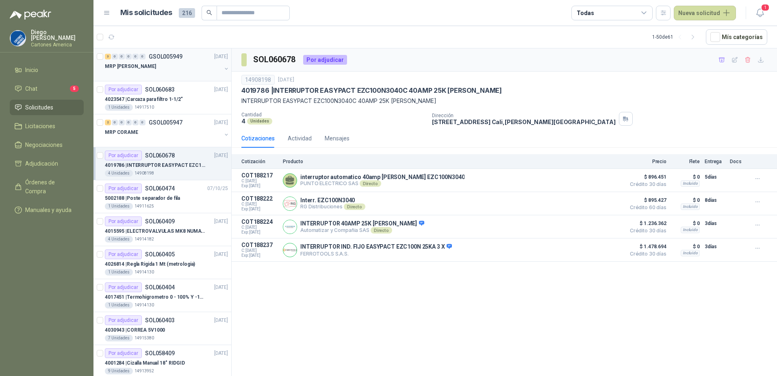
click at [198, 71] on div "MRP [PERSON_NAME]" at bounding box center [163, 66] width 117 height 10
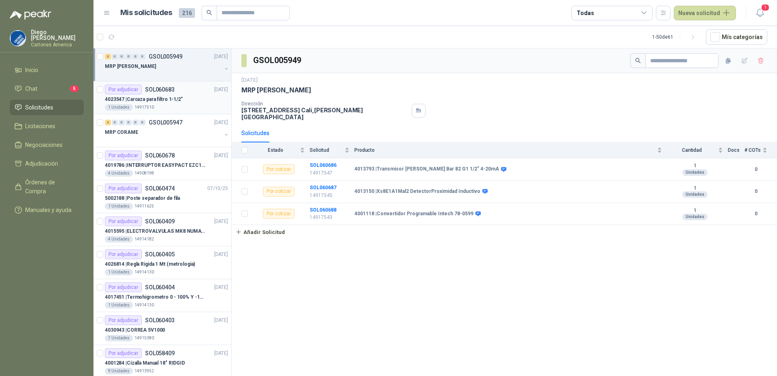
click at [167, 102] on p "4023547 | Carcaza para filtro 1-1/2"" at bounding box center [144, 100] width 78 height 8
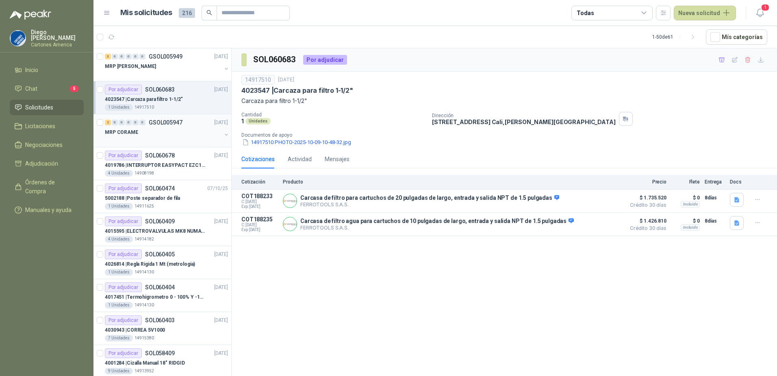
click at [166, 114] on div "3 0 0 0 0 0 GSOL005949 10/10/25 MRP MOLINO Por adjudicar SOL060683 10/10/25 402…" at bounding box center [163, 213] width 138 height 330
click at [168, 132] on div "MRP CORAME" at bounding box center [163, 132] width 117 height 10
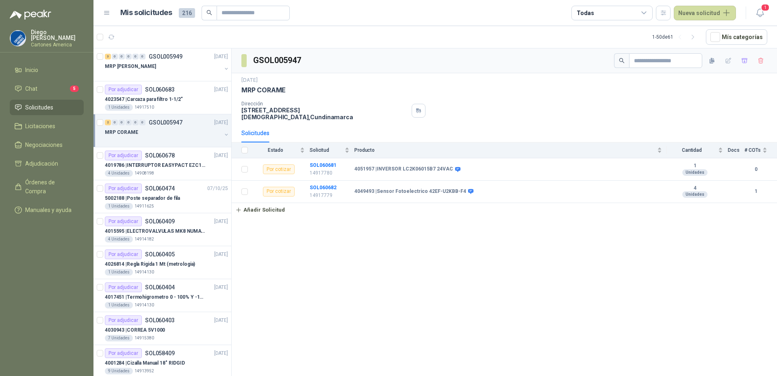
click at [395, 247] on div "GSOL005947 10 oct, 2025 MRP CORAME Dirección CALLE 3 No. 7 - 86 (EL CIRUELO) Mo…" at bounding box center [505, 213] width 546 height 330
click at [174, 67] on div "MRP [PERSON_NAME]" at bounding box center [163, 66] width 117 height 10
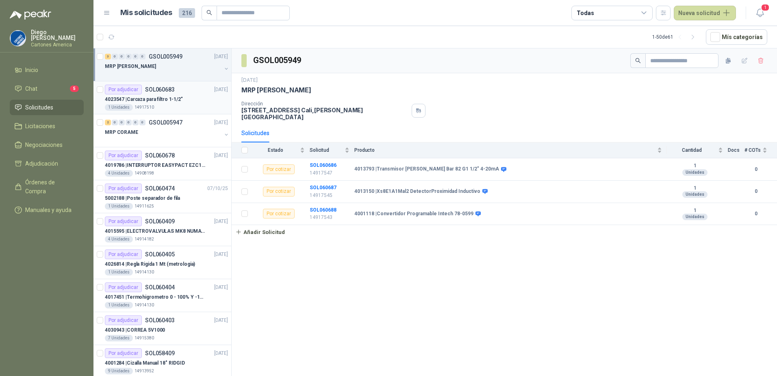
click at [186, 105] on div "1 Unidades 14917510" at bounding box center [166, 107] width 123 height 7
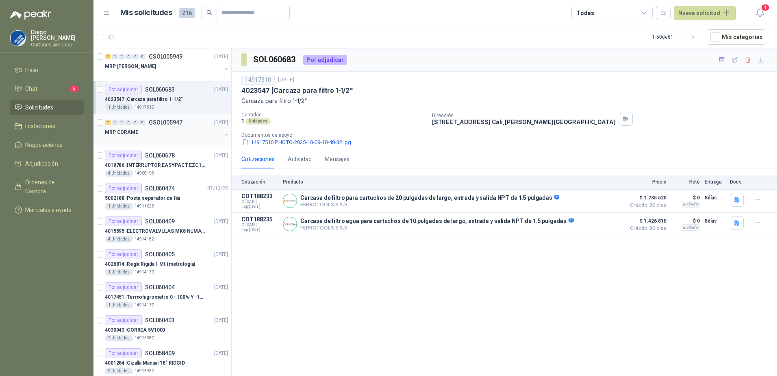
click at [147, 129] on div "MRP CORAME" at bounding box center [163, 132] width 117 height 10
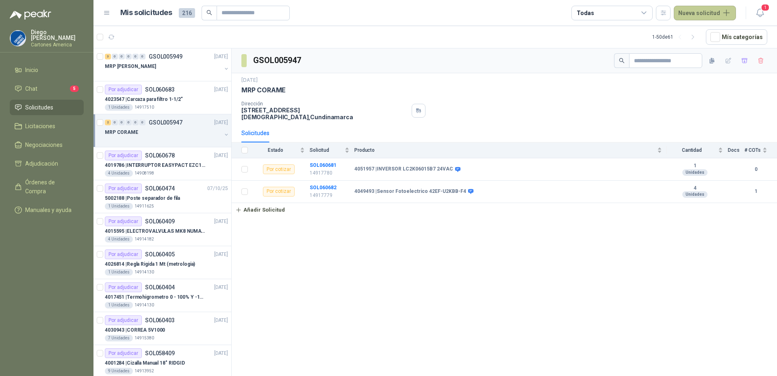
click at [696, 12] on button "Nueva solicitud" at bounding box center [705, 13] width 62 height 15
click at [696, 40] on link "Solicitud grupal" at bounding box center [714, 46] width 69 height 14
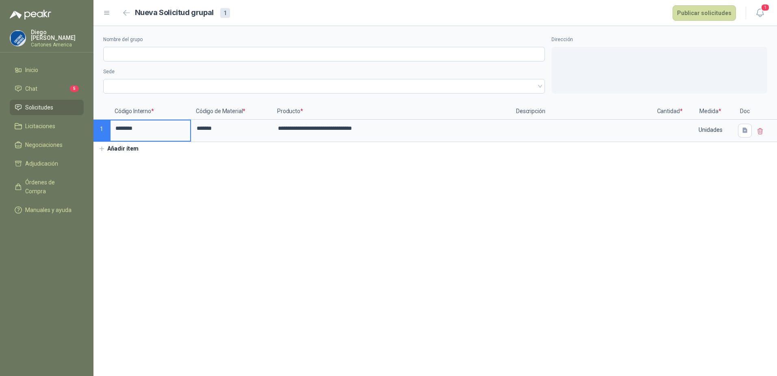
click at [530, 119] on p "Descripción" at bounding box center [582, 111] width 142 height 16
click at [534, 128] on textarea at bounding box center [582, 129] width 141 height 19
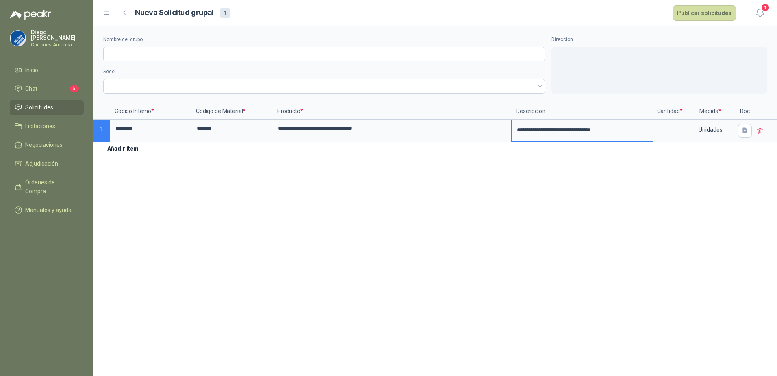
click at [471, 187] on section "**********" at bounding box center [436, 201] width 684 height 350
click at [661, 126] on input at bounding box center [670, 128] width 31 height 16
type input "*"
click at [416, 246] on section "**********" at bounding box center [436, 201] width 684 height 350
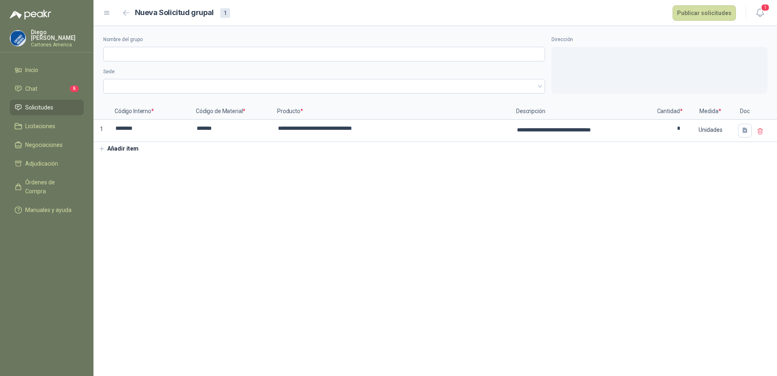
click at [128, 153] on button "Añadir ítem" at bounding box center [119, 149] width 50 height 14
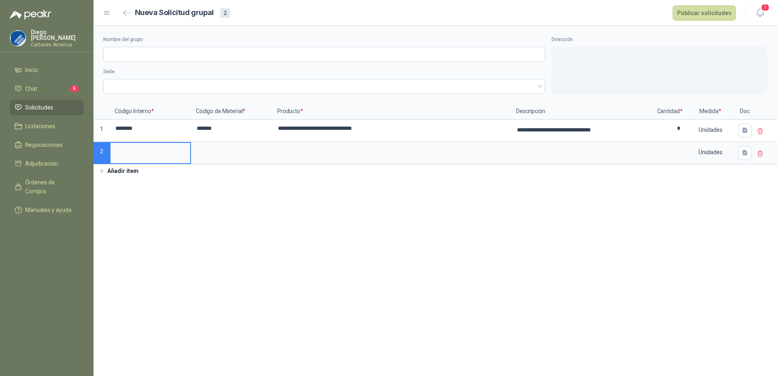
click at [143, 158] on input at bounding box center [151, 151] width 80 height 16
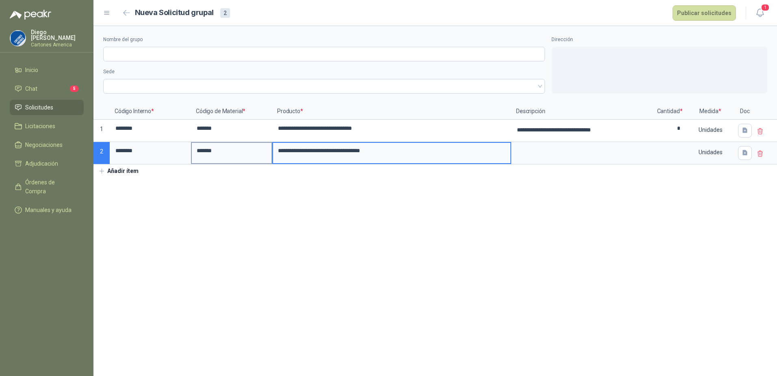
drag, startPoint x: 397, startPoint y: 157, endPoint x: 234, endPoint y: 158, distance: 163.0
click at [234, 158] on div "**********" at bounding box center [436, 133] width 684 height 61
click at [582, 148] on textarea at bounding box center [582, 152] width 141 height 19
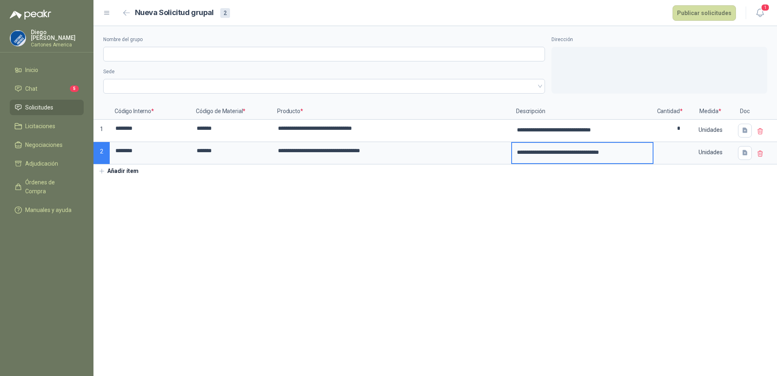
click at [550, 208] on section "**********" at bounding box center [436, 201] width 684 height 350
click at [659, 148] on input at bounding box center [670, 151] width 31 height 16
type input "*"
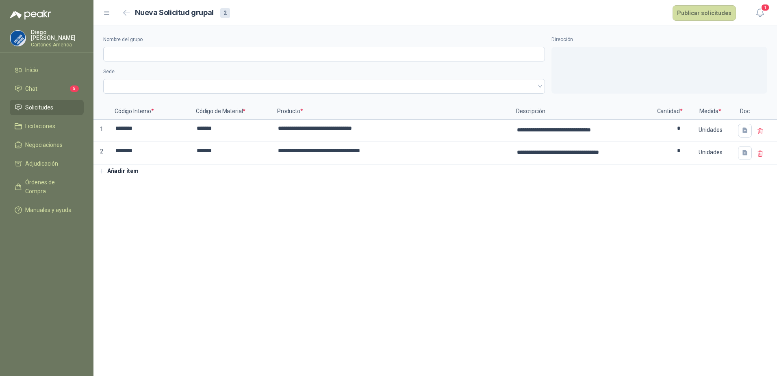
click at [531, 233] on section "**********" at bounding box center [436, 201] width 684 height 350
click at [188, 52] on input "Nombre del grupo" at bounding box center [324, 54] width 442 height 15
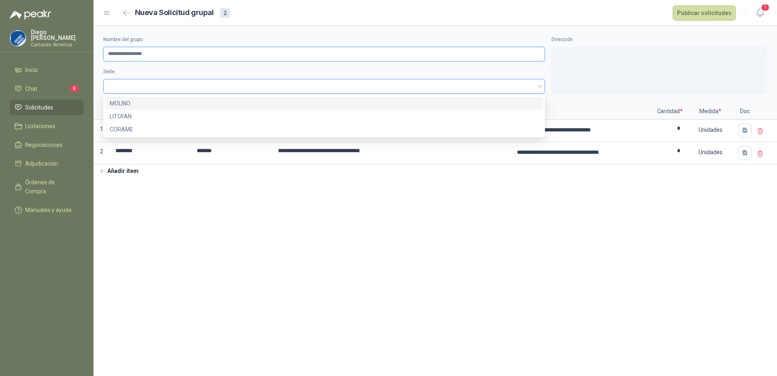
click at [161, 84] on span at bounding box center [324, 86] width 432 height 12
type input "**********"
click at [157, 99] on div "MOLINO" at bounding box center [324, 103] width 429 height 9
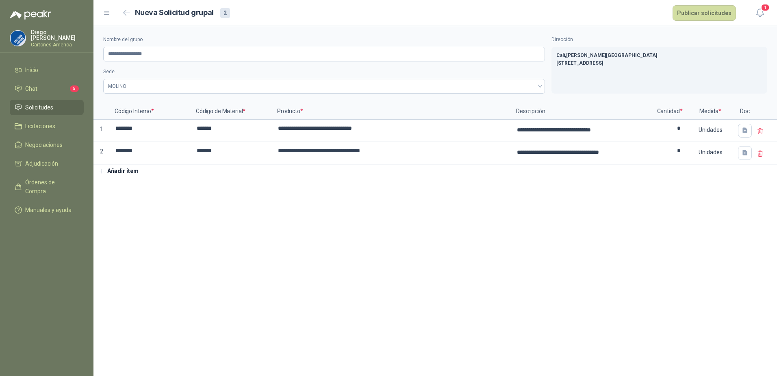
click at [268, 213] on section "**********" at bounding box center [436, 201] width 684 height 350
click at [693, 15] on button "Publicar solicitudes" at bounding box center [704, 12] width 63 height 15
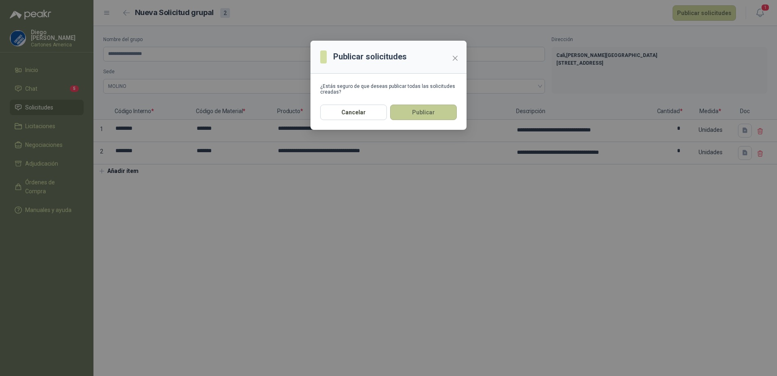
click at [437, 111] on button "Publicar" at bounding box center [423, 111] width 67 height 15
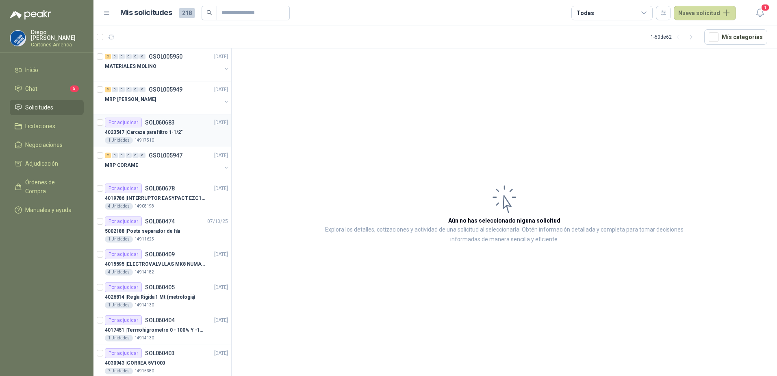
click at [142, 128] on p "4023547 | Carcaza para filtro 1-1/2"" at bounding box center [144, 132] width 78 height 8
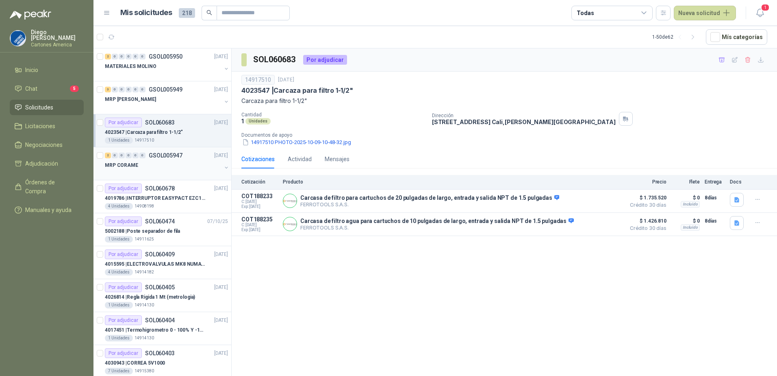
click at [159, 165] on div "MRP CORAME" at bounding box center [163, 165] width 117 height 10
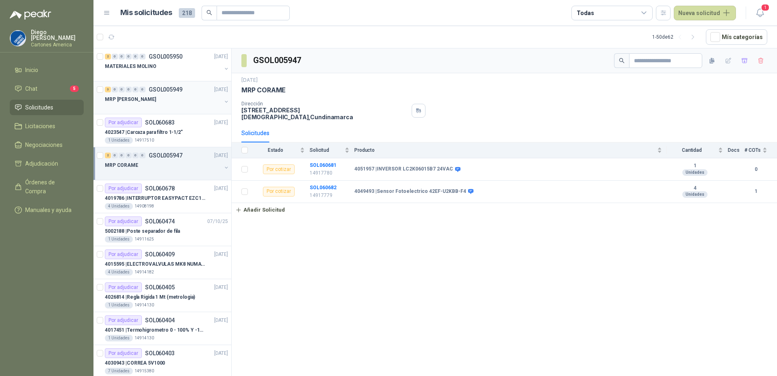
click at [163, 91] on p "GSOL005949" at bounding box center [166, 90] width 34 height 6
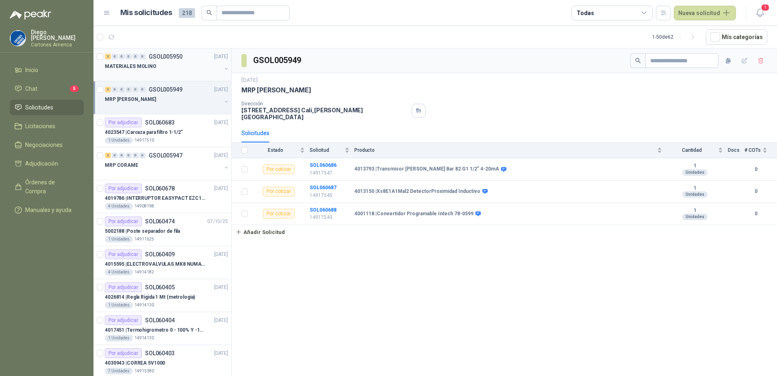
click at [197, 72] on div at bounding box center [163, 74] width 117 height 7
